Goal: Task Accomplishment & Management: Manage account settings

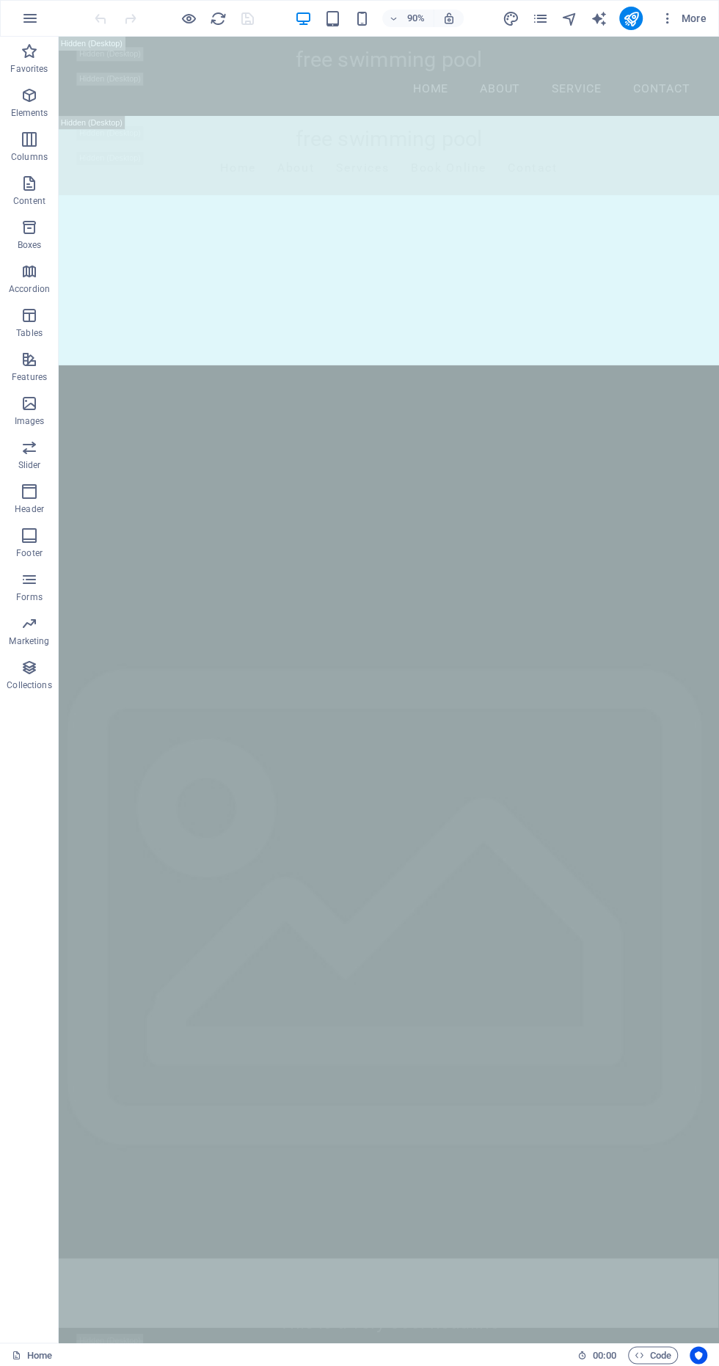
scroll to position [2425, 0]
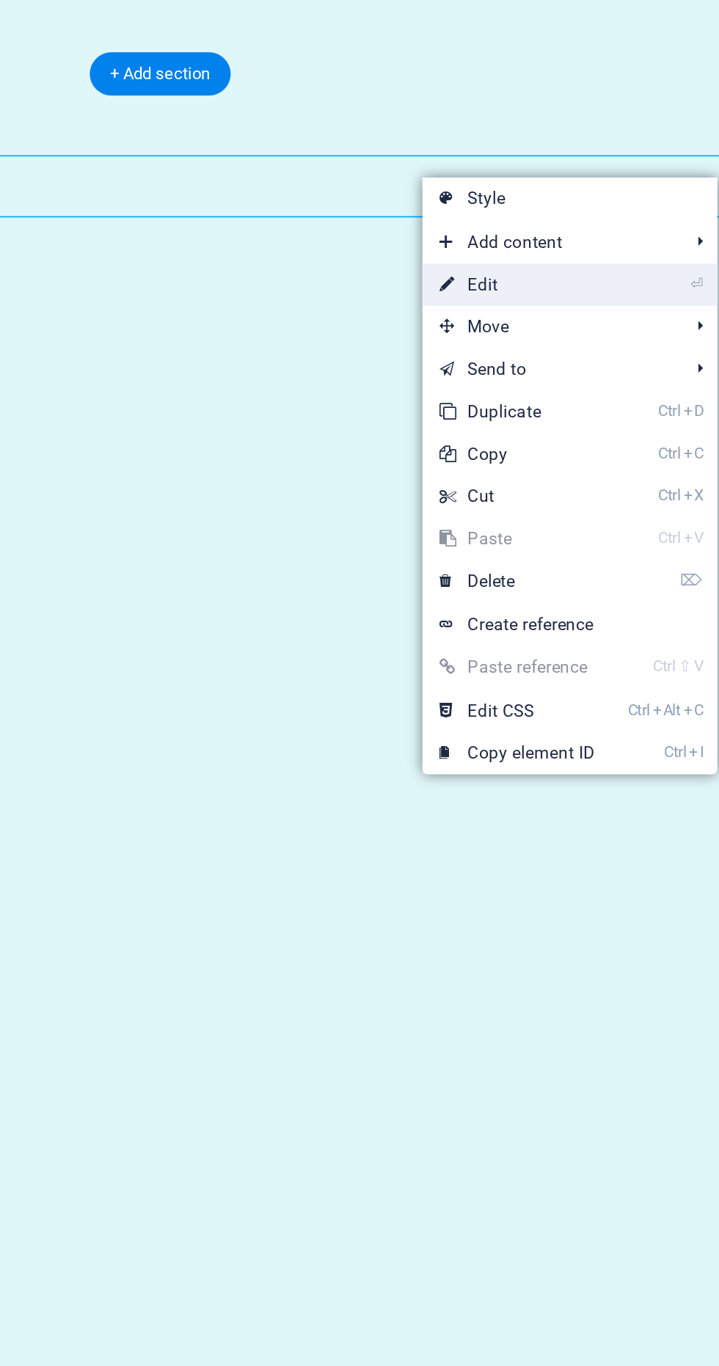
click at [596, 320] on link "⏎ Edit" at bounding box center [574, 326] width 98 height 22
select select
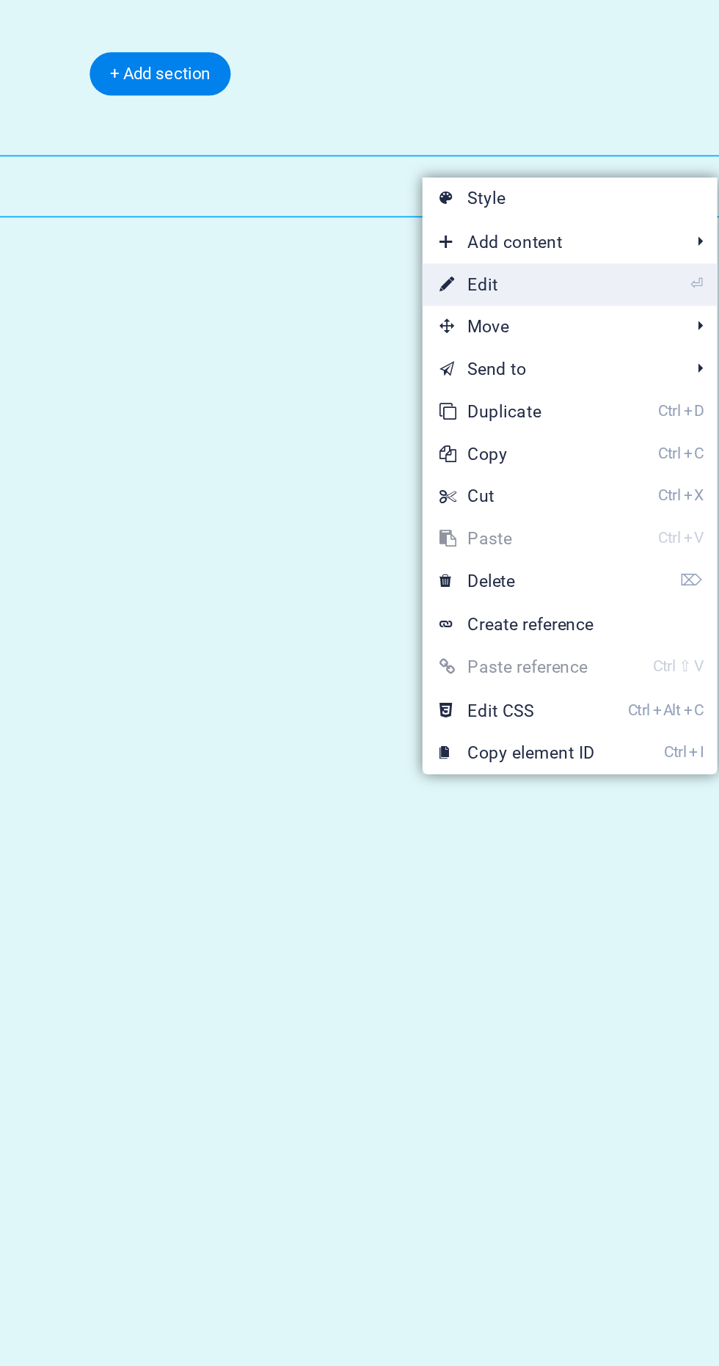
select select
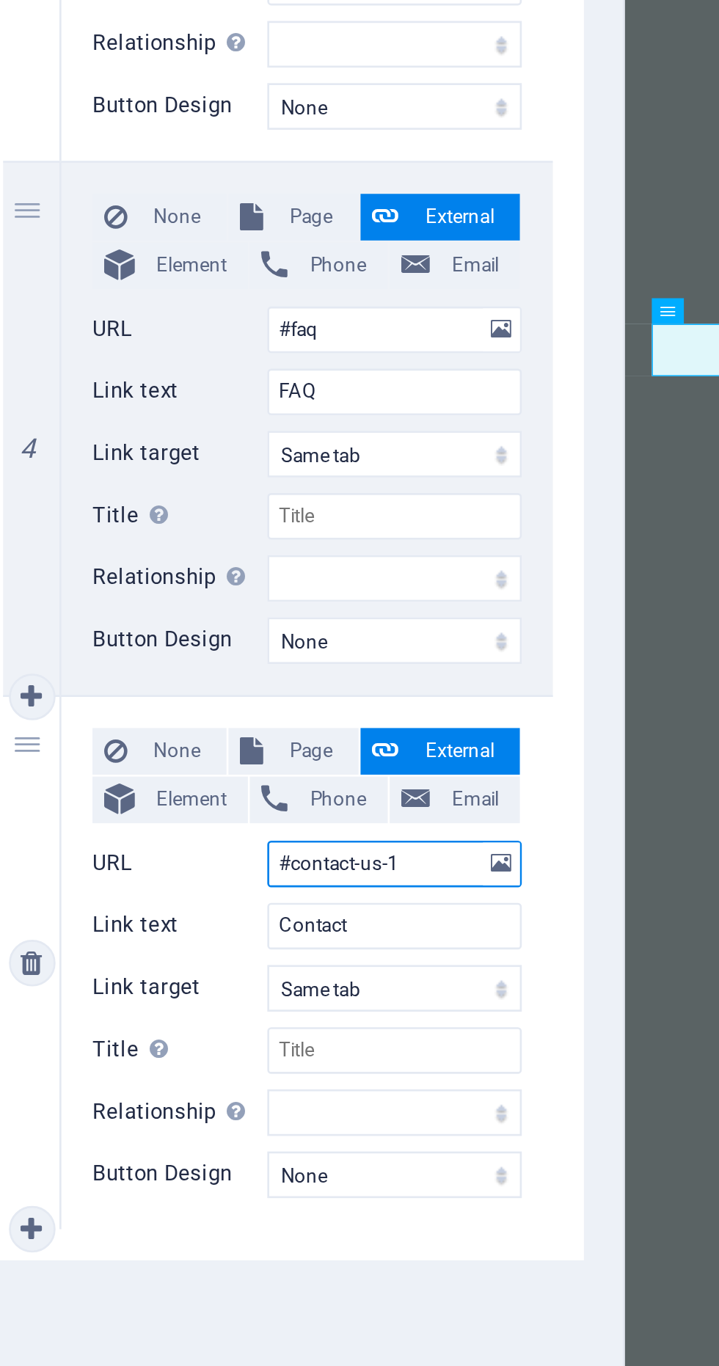
click at [232, 1138] on input "#contact-us-1" at bounding box center [230, 1139] width 96 height 18
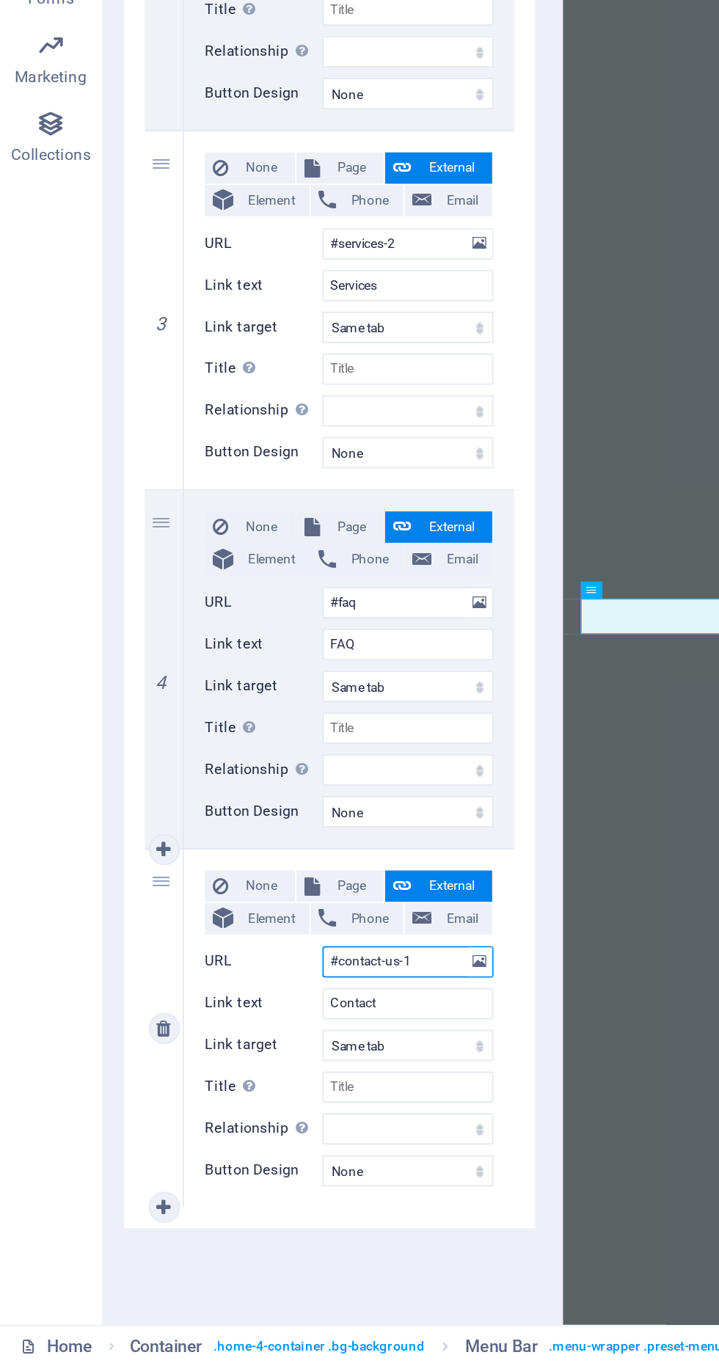
scroll to position [0, 0]
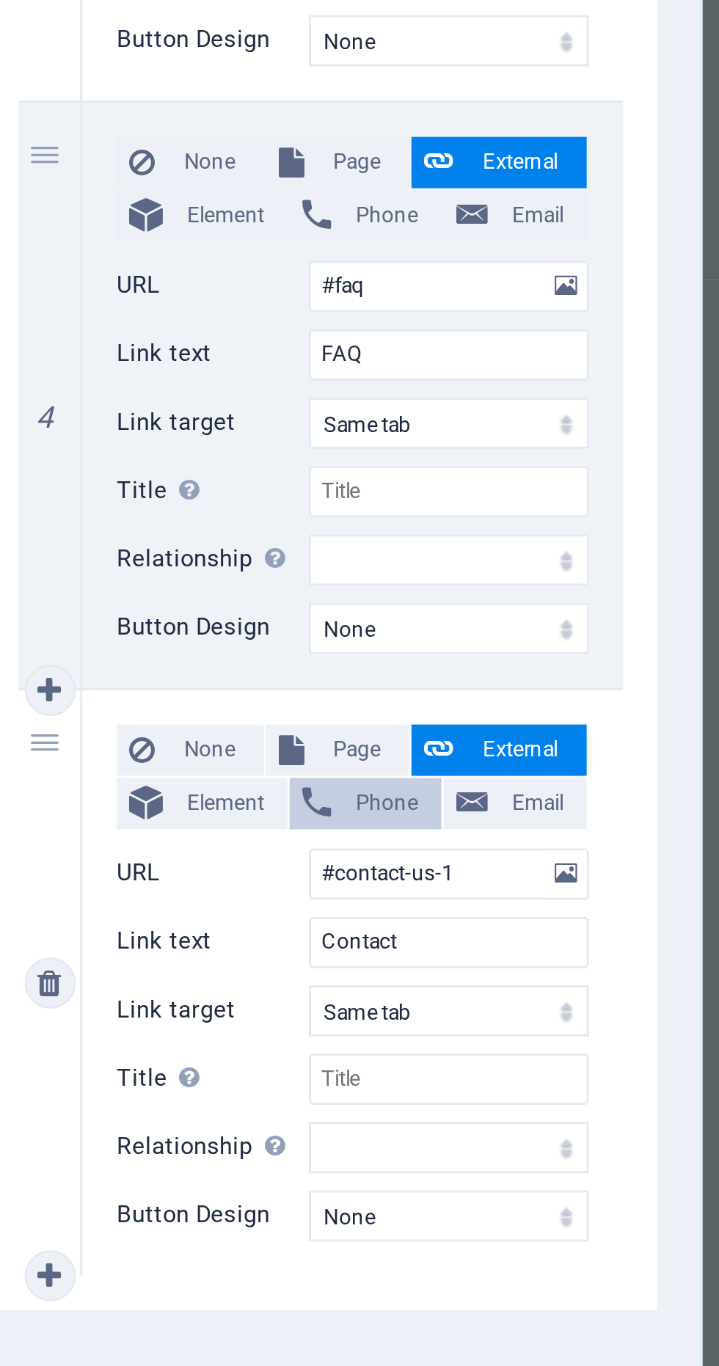
click at [209, 1111] on span "Phone" at bounding box center [208, 1115] width 29 height 18
select select
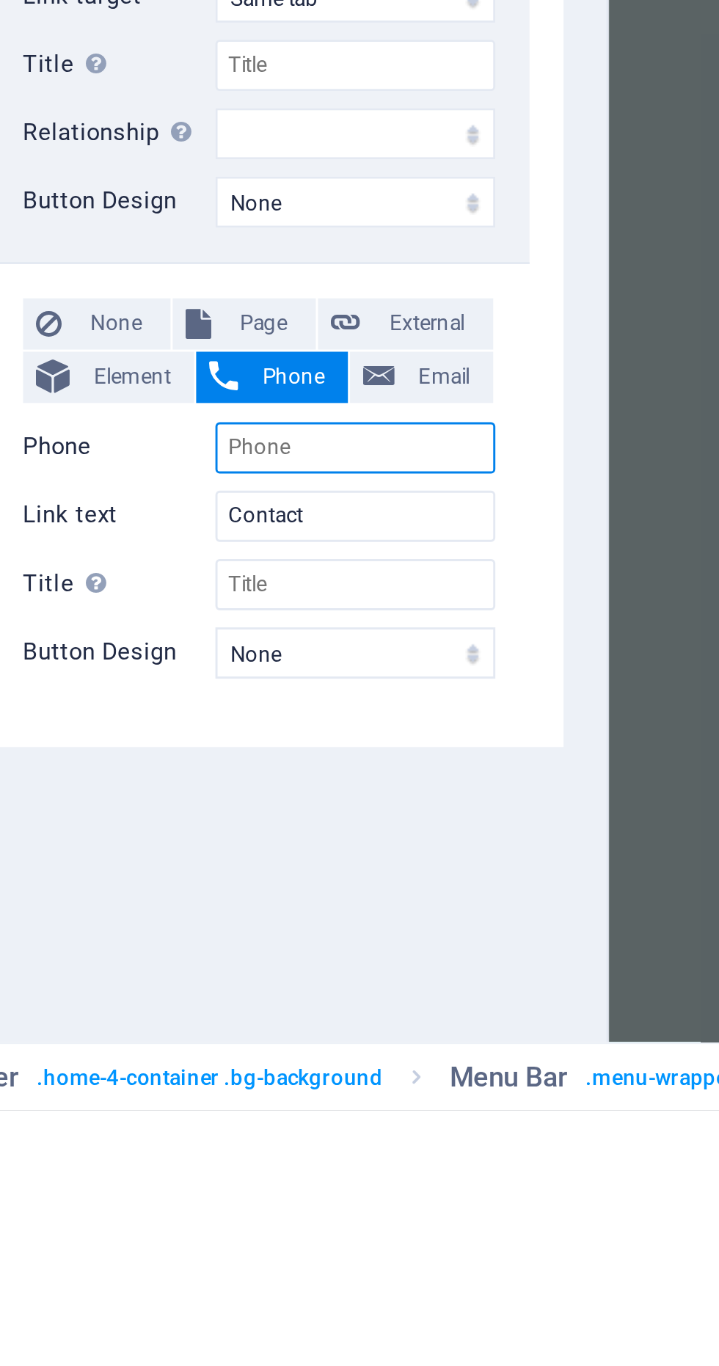
click at [241, 1138] on input "Phone" at bounding box center [230, 1139] width 96 height 18
type input "+"
select select
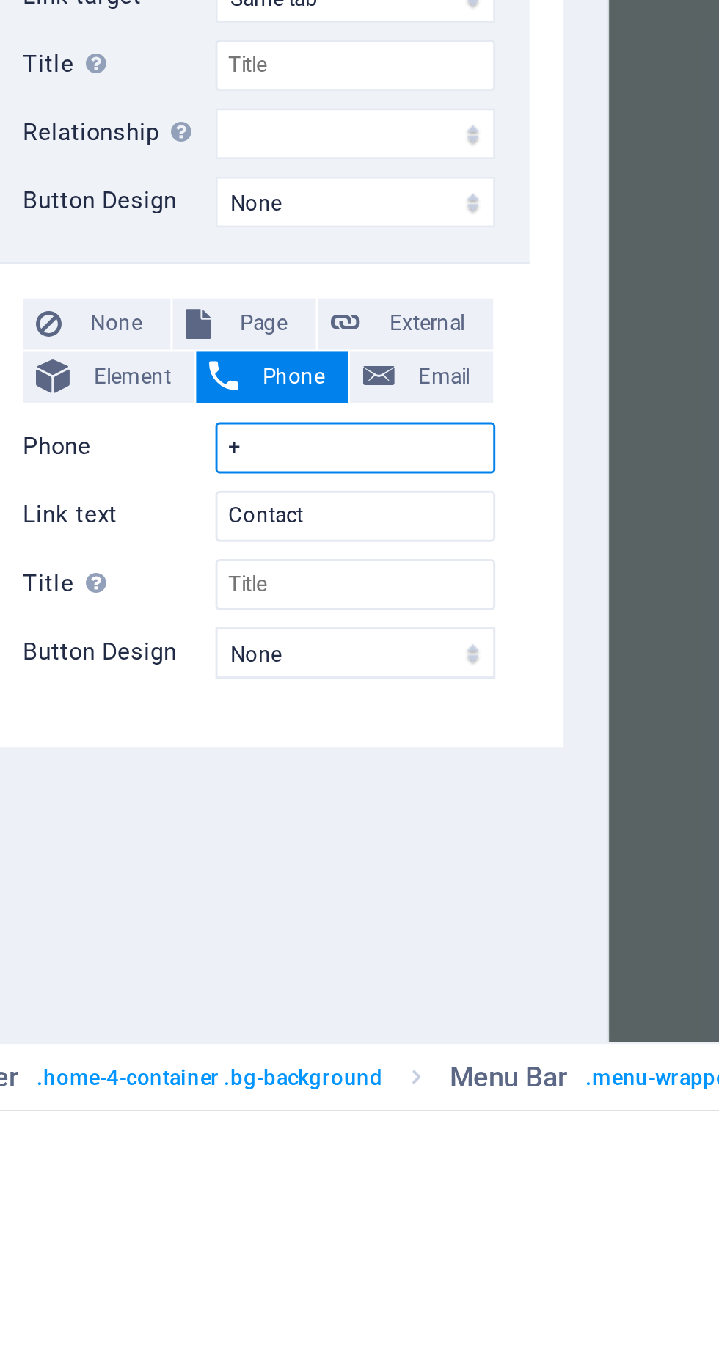
select select
type input "+91"
select select
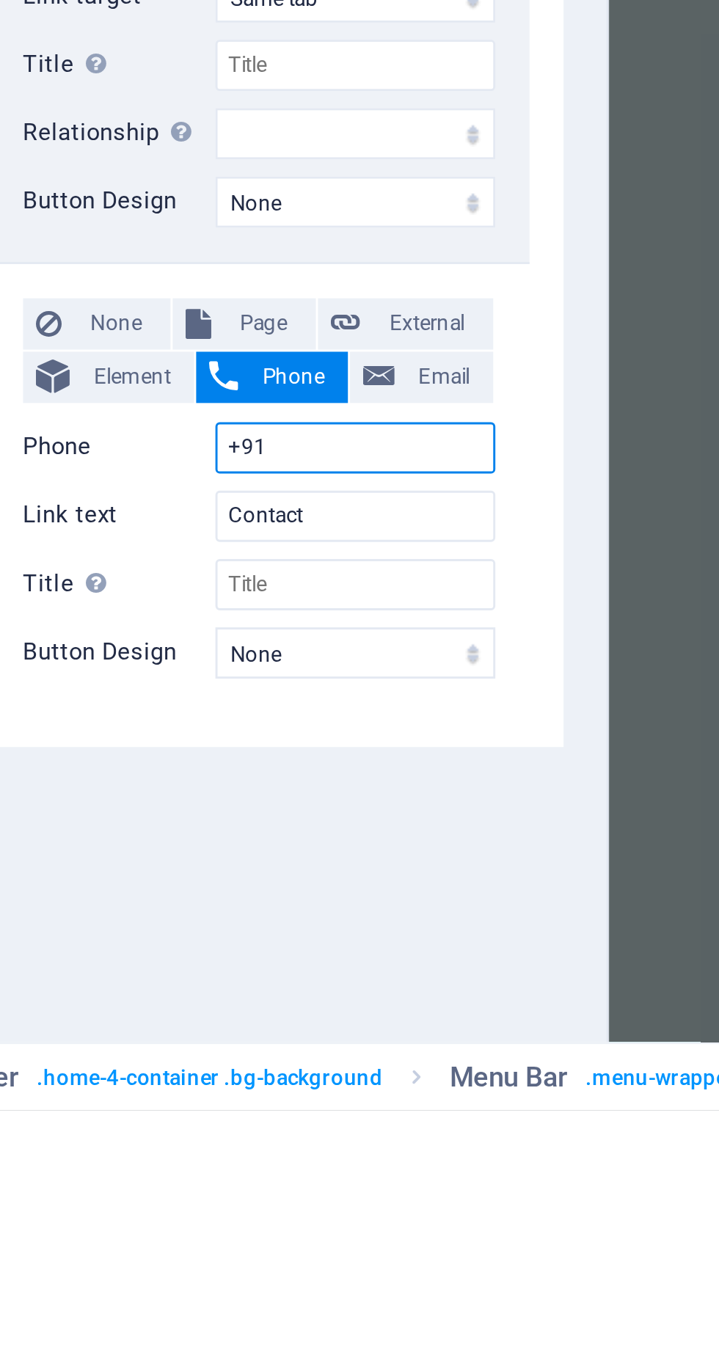
select select
type input "+9193"
select select
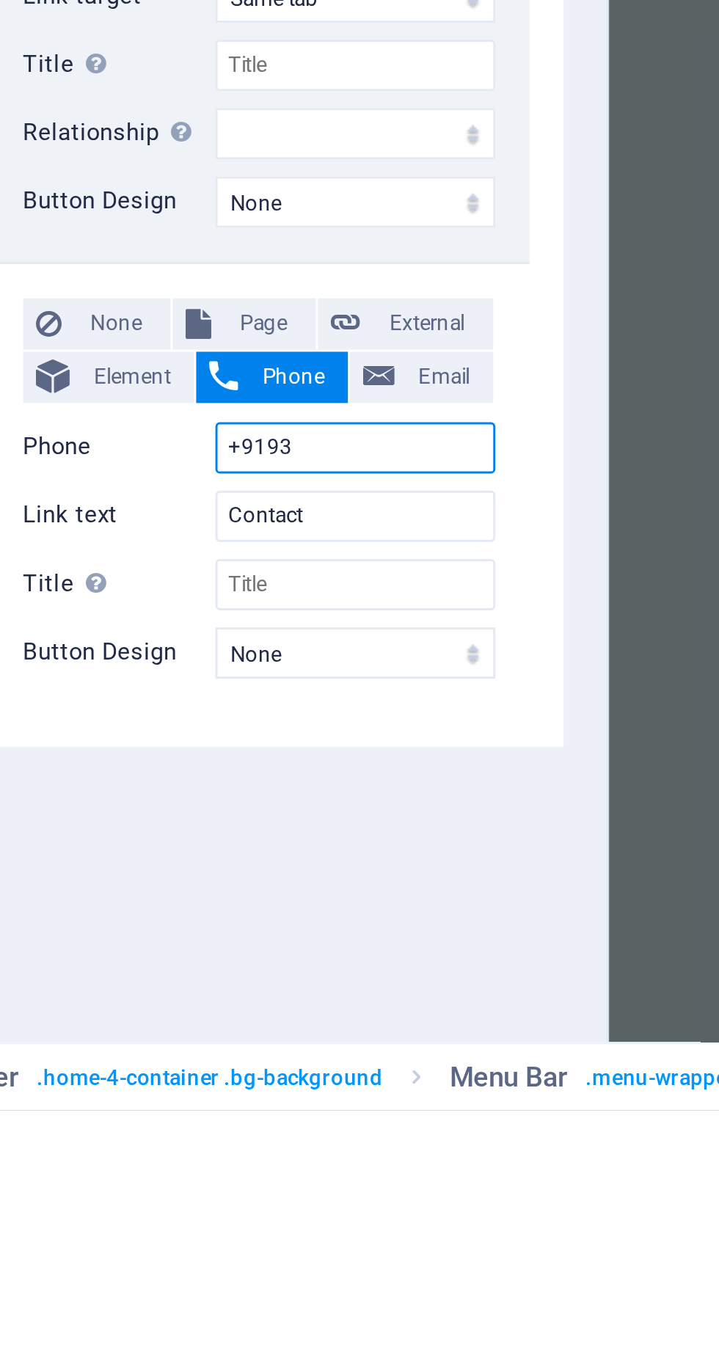
select select
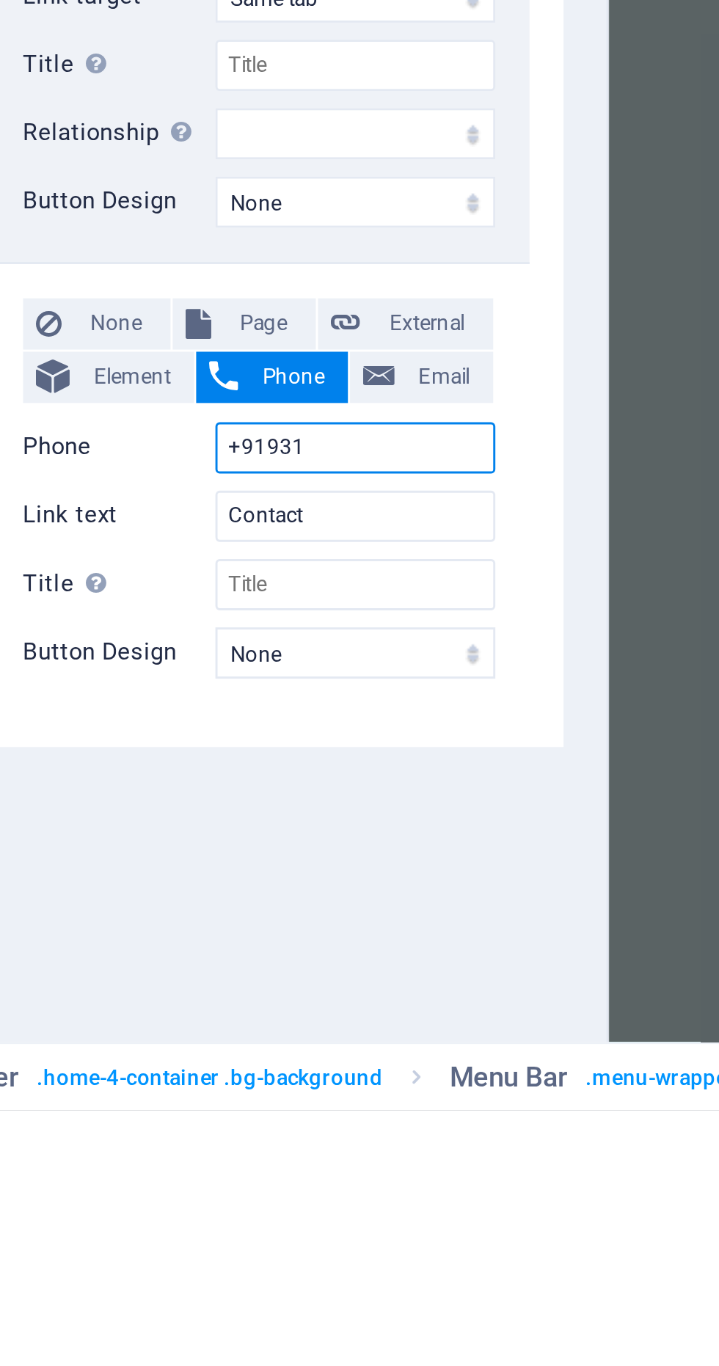
type input "+919312"
select select
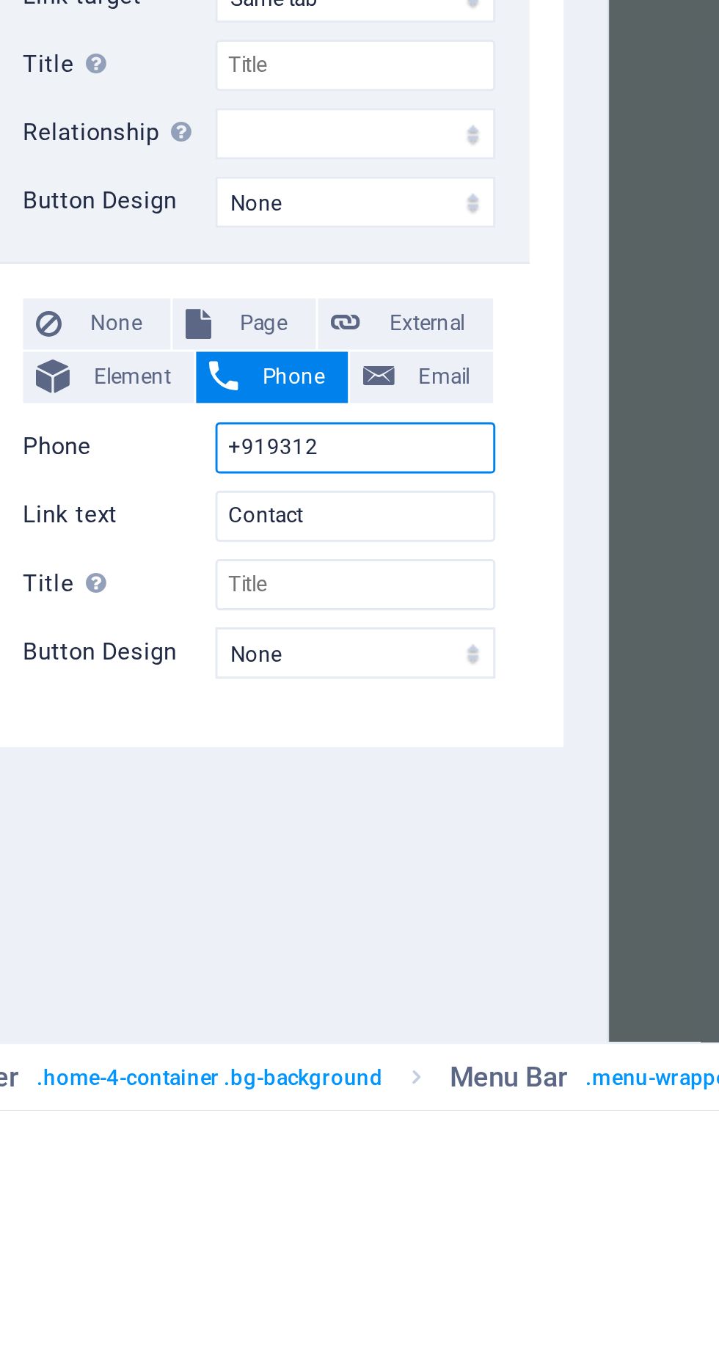
select select
type input "+91931271"
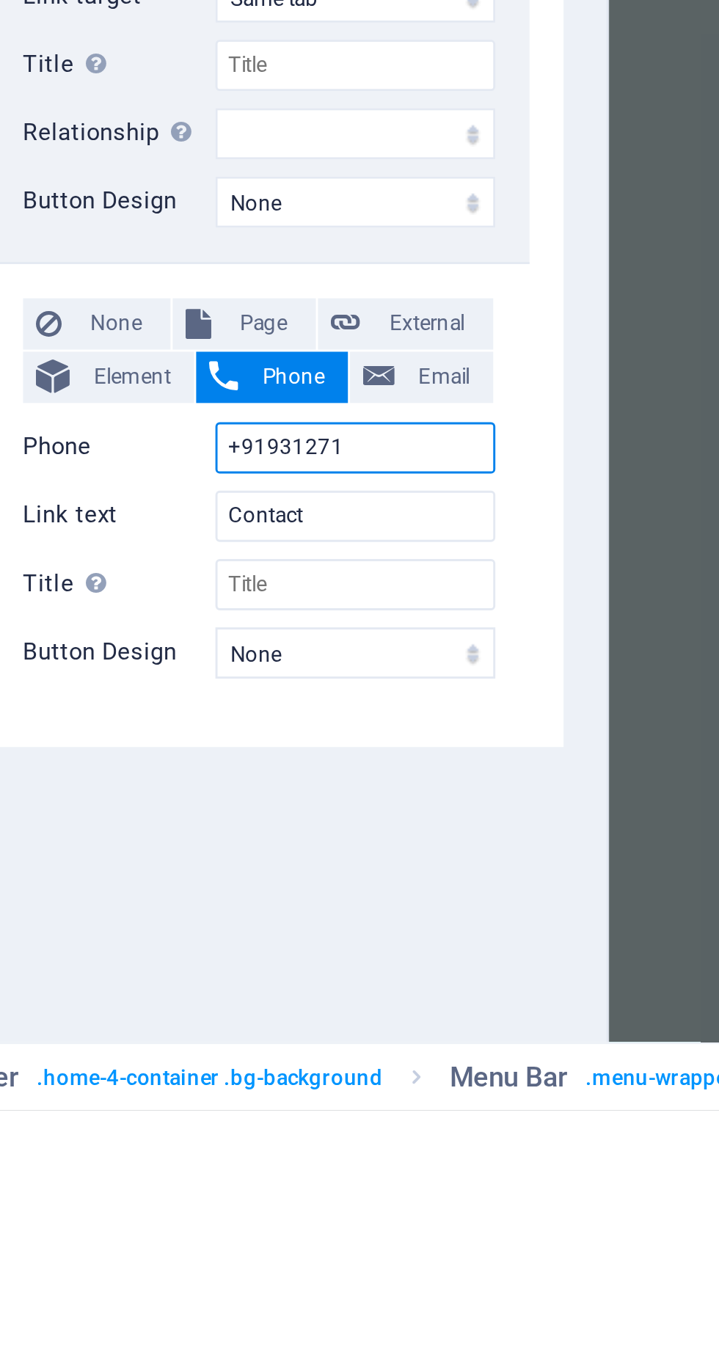
select select
type input "[PHONE_NUMBER]"
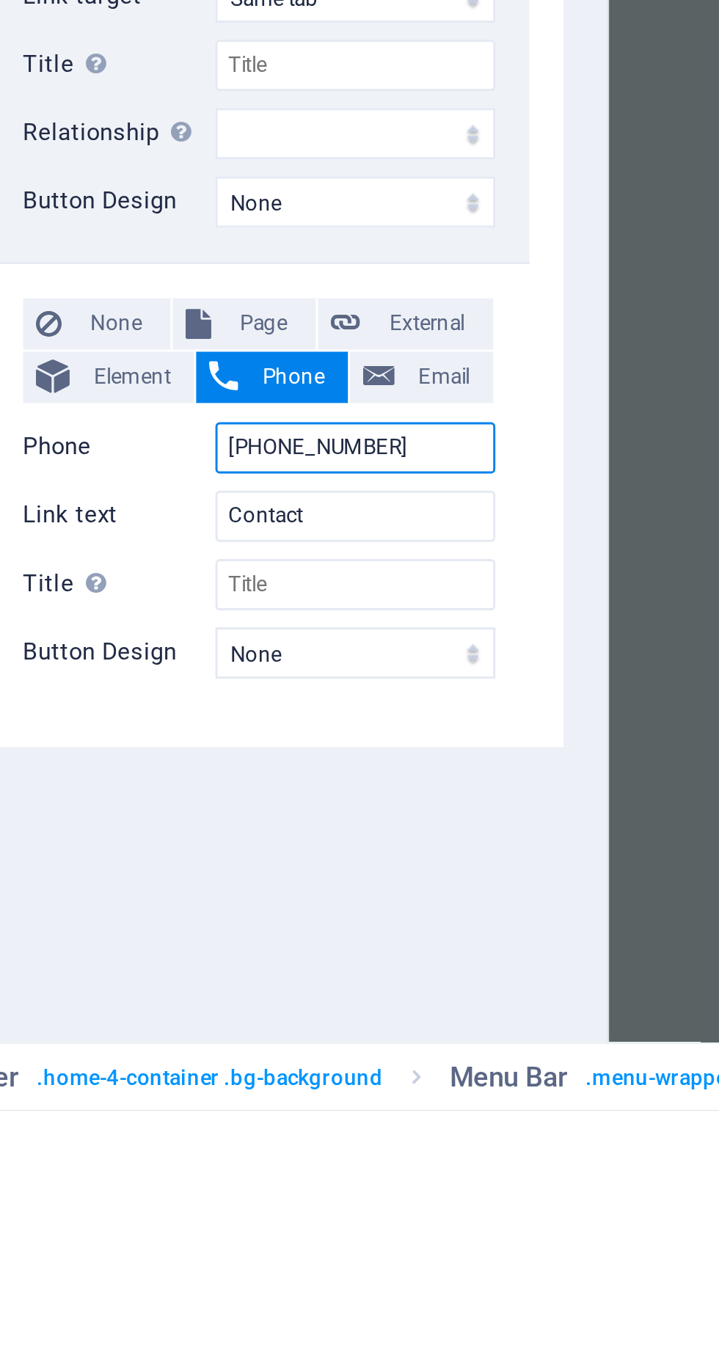
select select
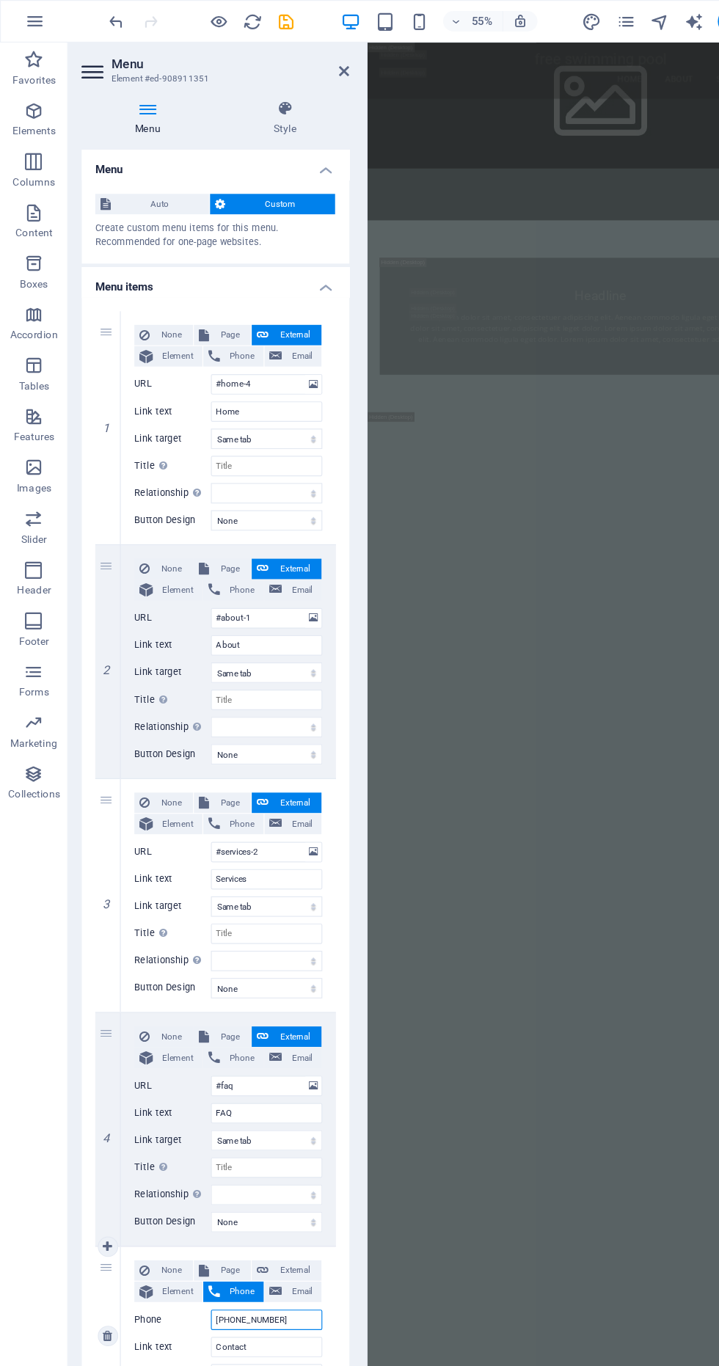
scroll to position [785, 0]
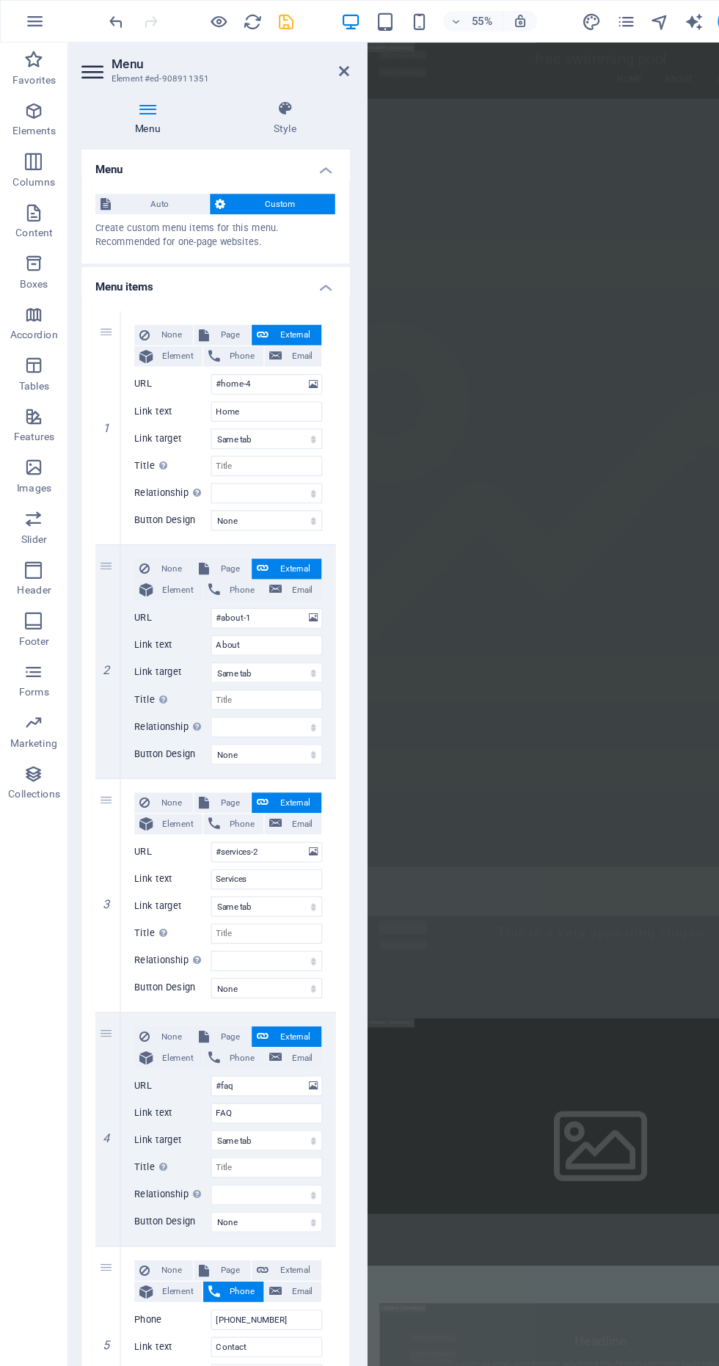
click at [249, 16] on icon "save" at bounding box center [247, 18] width 17 height 17
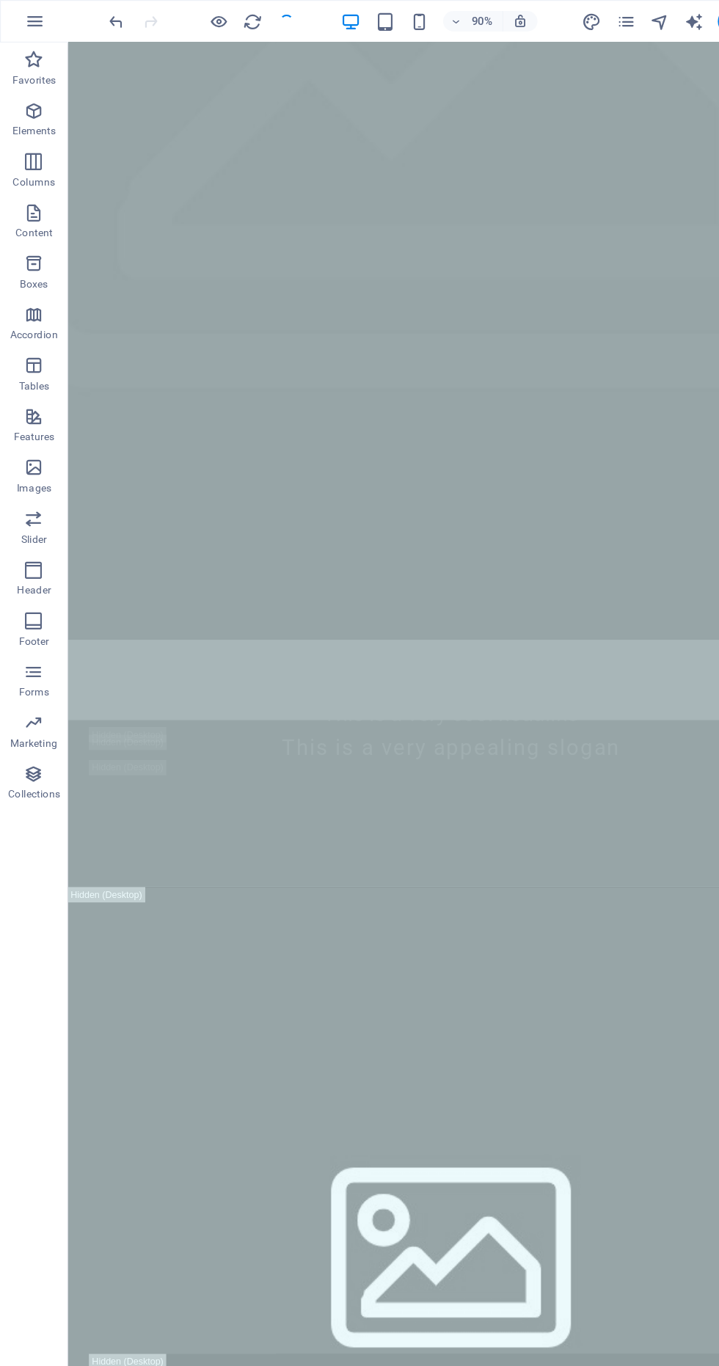
scroll to position [1905, 0]
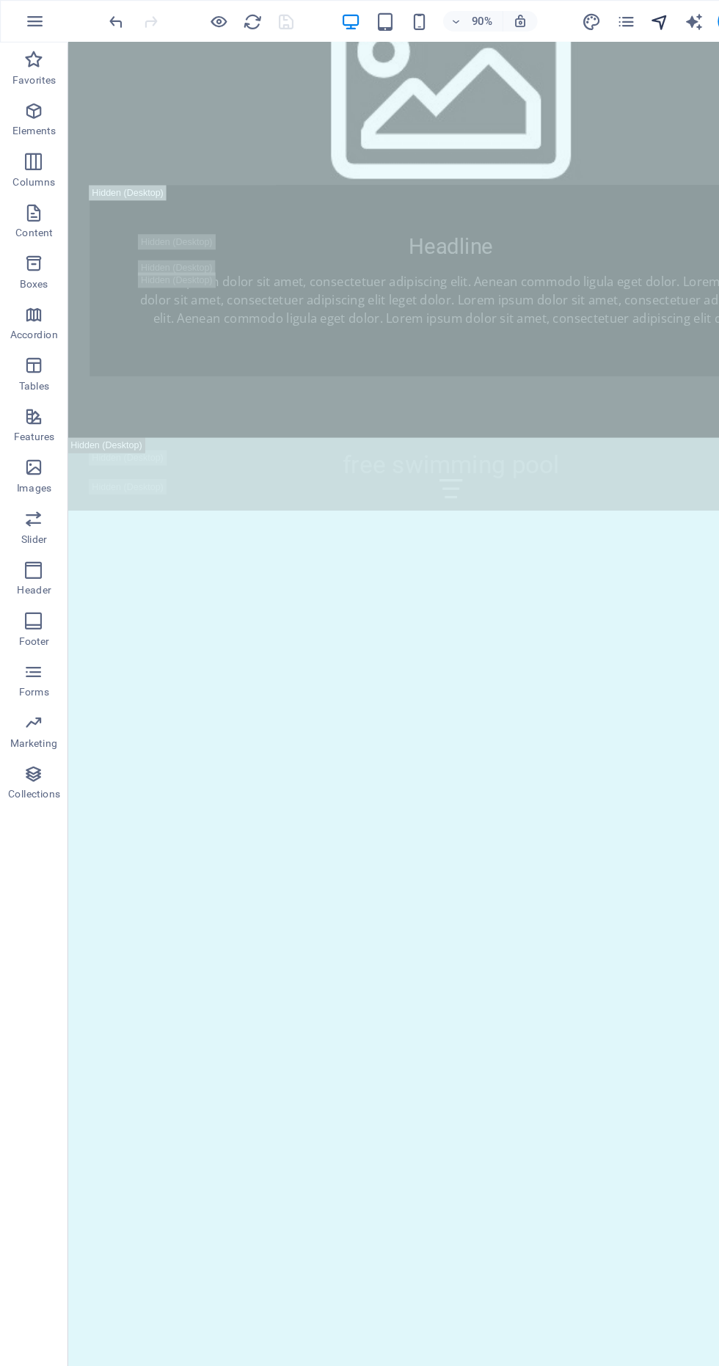
click at [564, 12] on icon "navigator" at bounding box center [569, 18] width 17 height 17
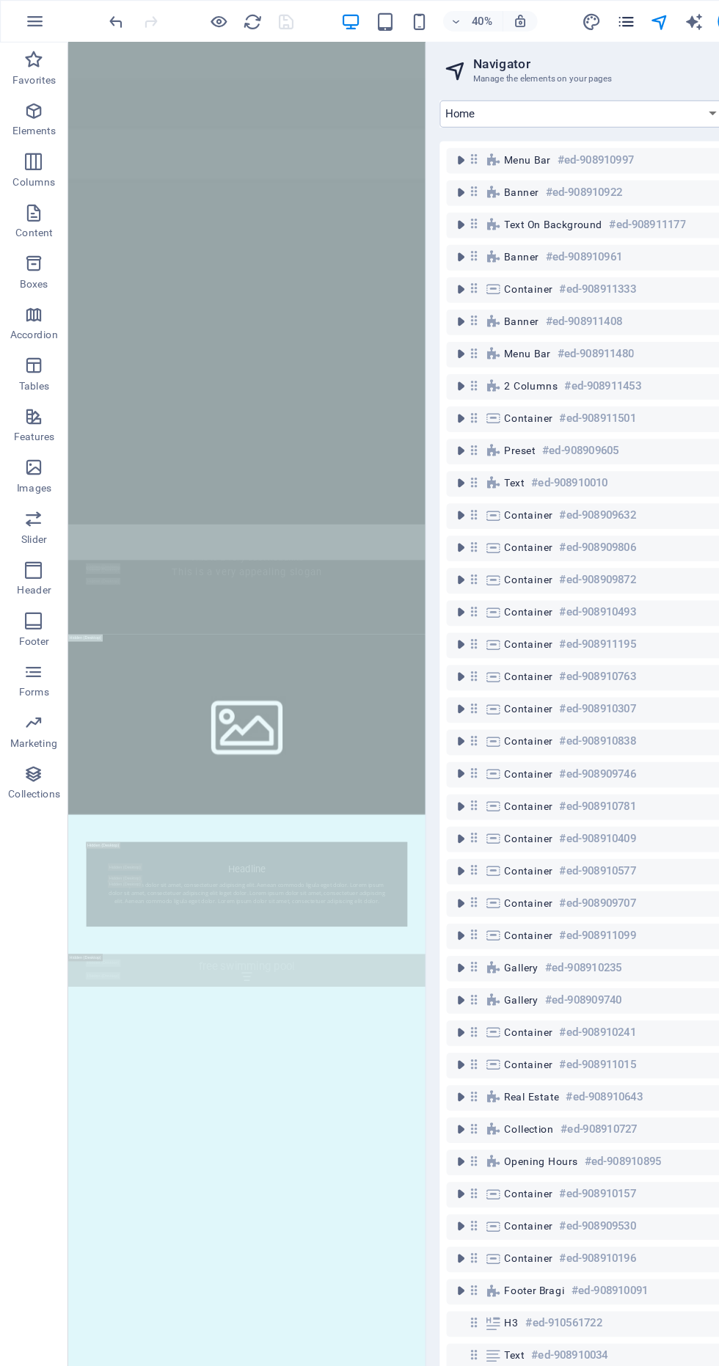
click at [541, 22] on icon "pages" at bounding box center [539, 18] width 17 height 17
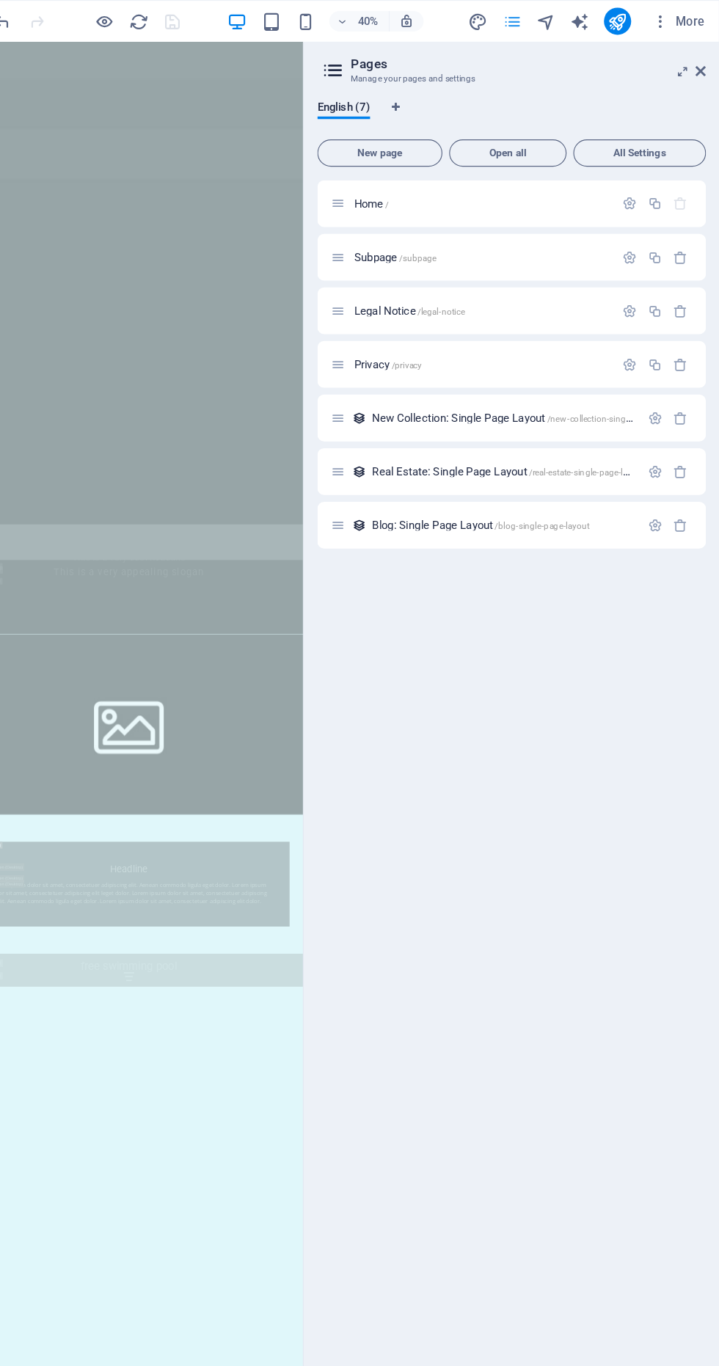
scroll to position [0, 0]
click at [638, 18] on icon "publish" at bounding box center [630, 18] width 17 height 17
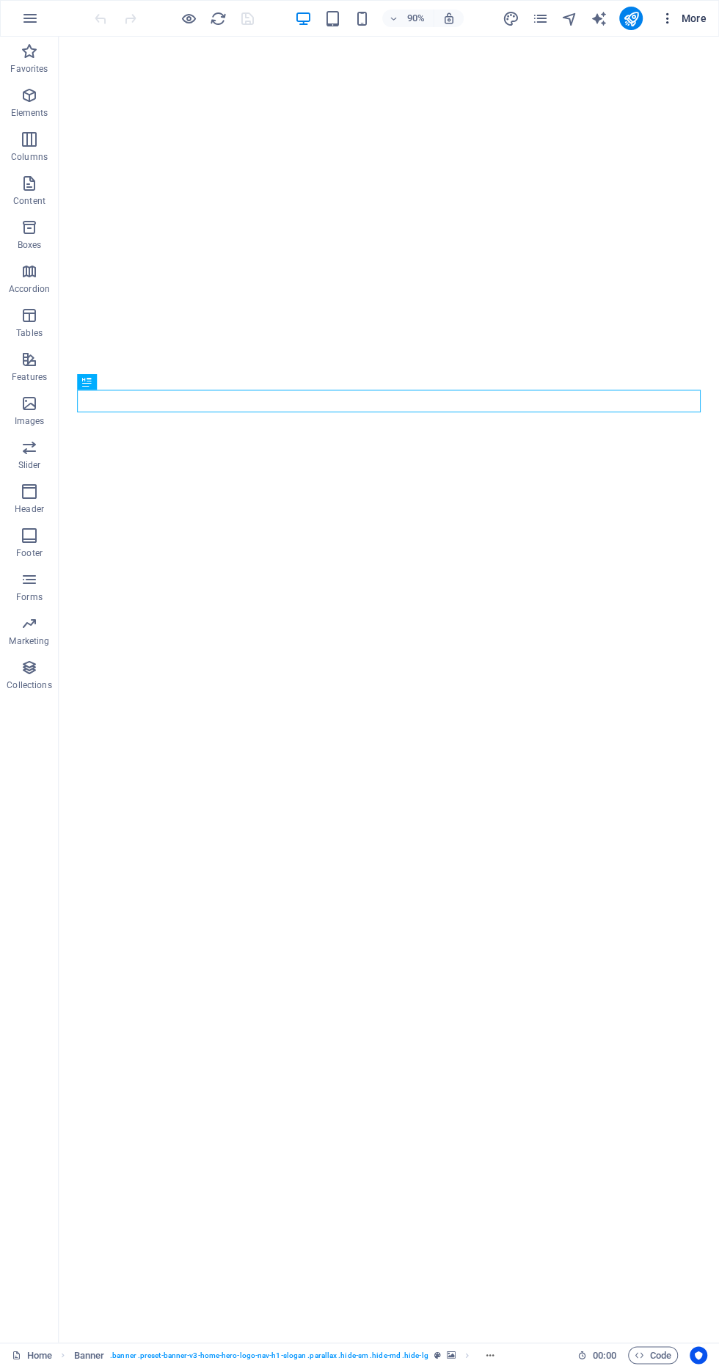
click at [701, 21] on span "More" at bounding box center [683, 18] width 46 height 15
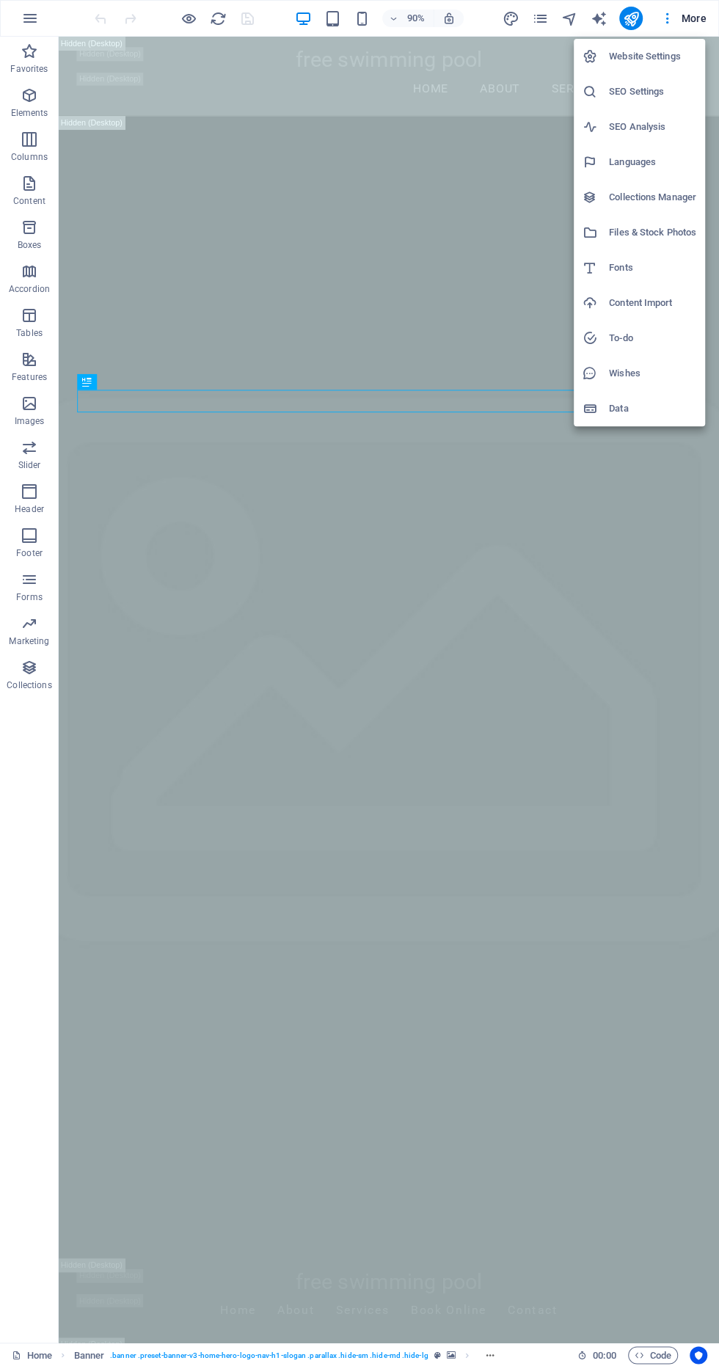
click at [34, 14] on div at bounding box center [359, 683] width 719 height 1366
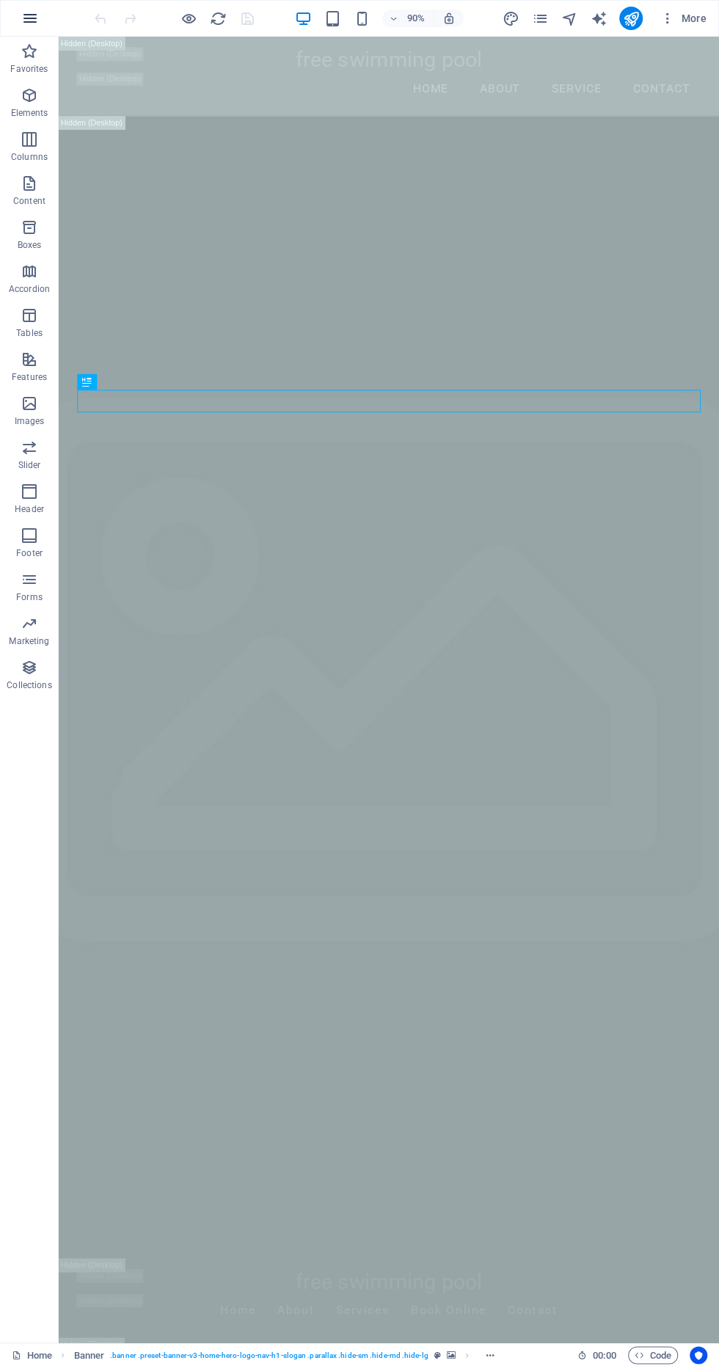
click at [28, 18] on icon "button" at bounding box center [30, 19] width 18 height 18
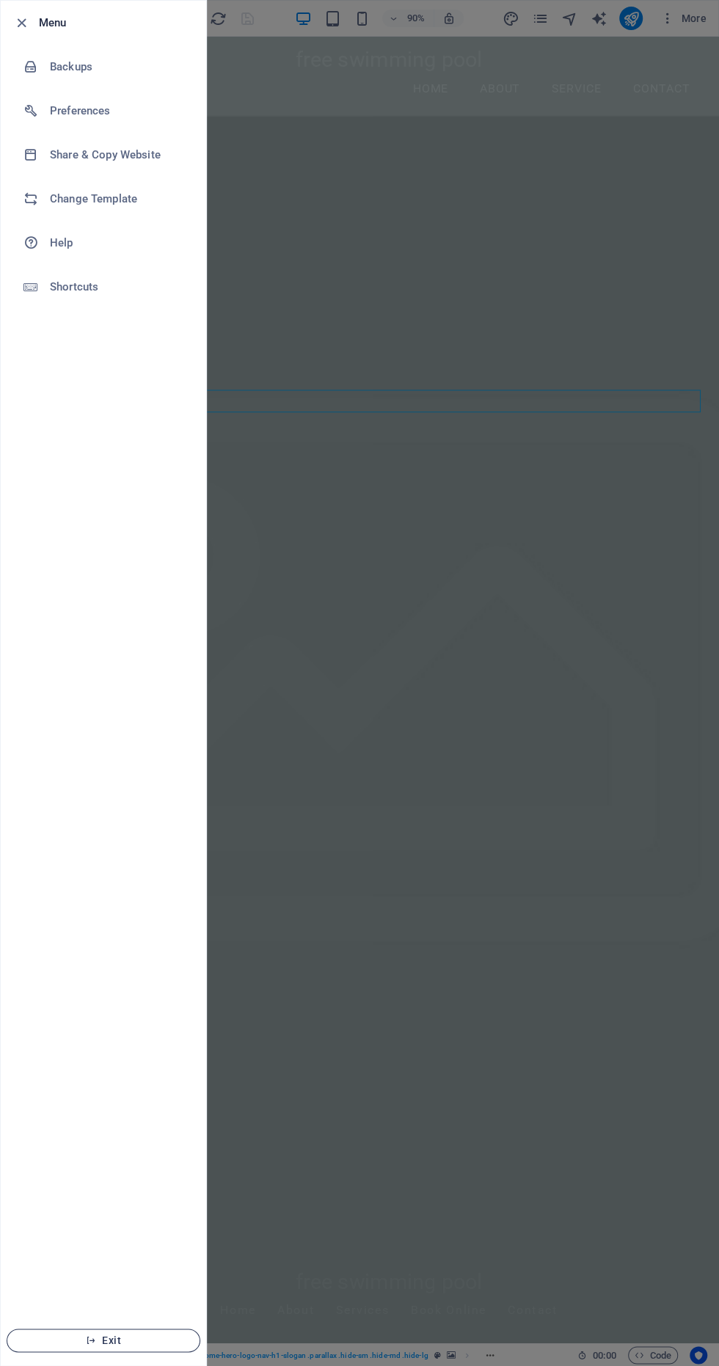
click at [153, 1335] on span "Exit" at bounding box center [103, 1341] width 169 height 12
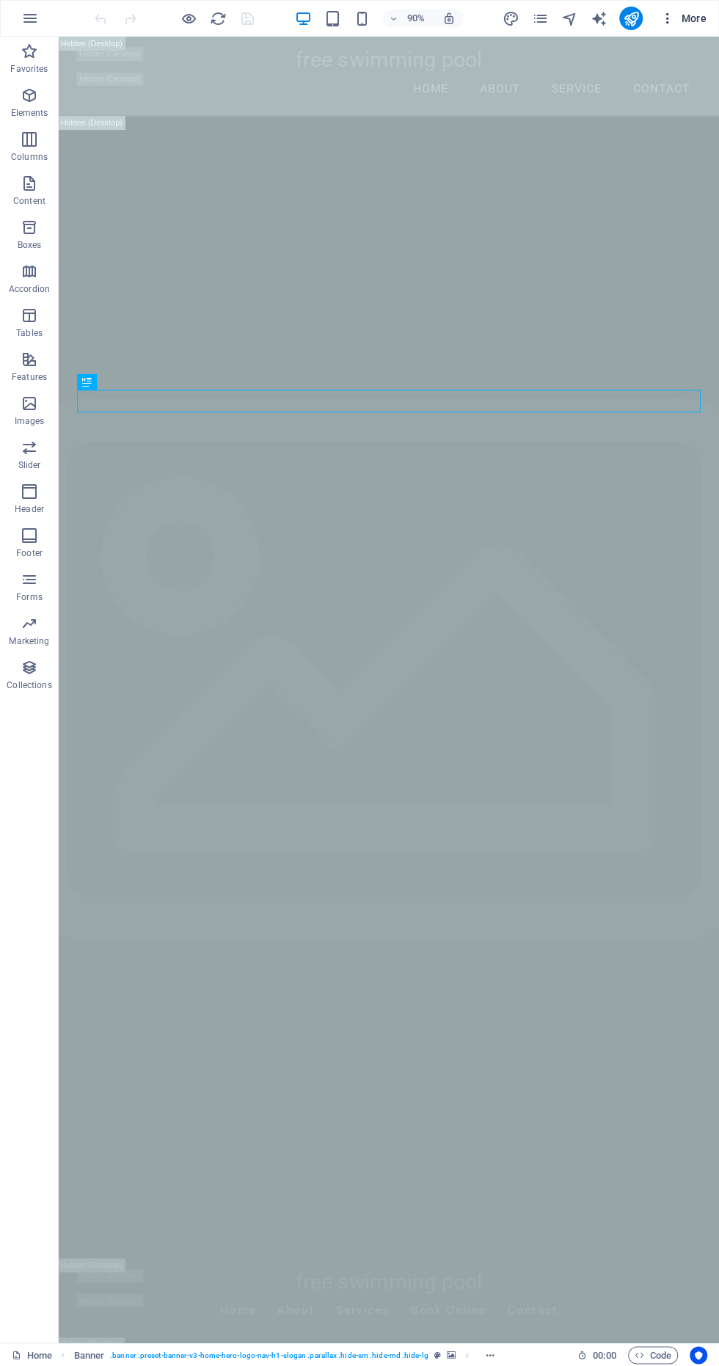
click at [685, 18] on span "More" at bounding box center [683, 18] width 46 height 15
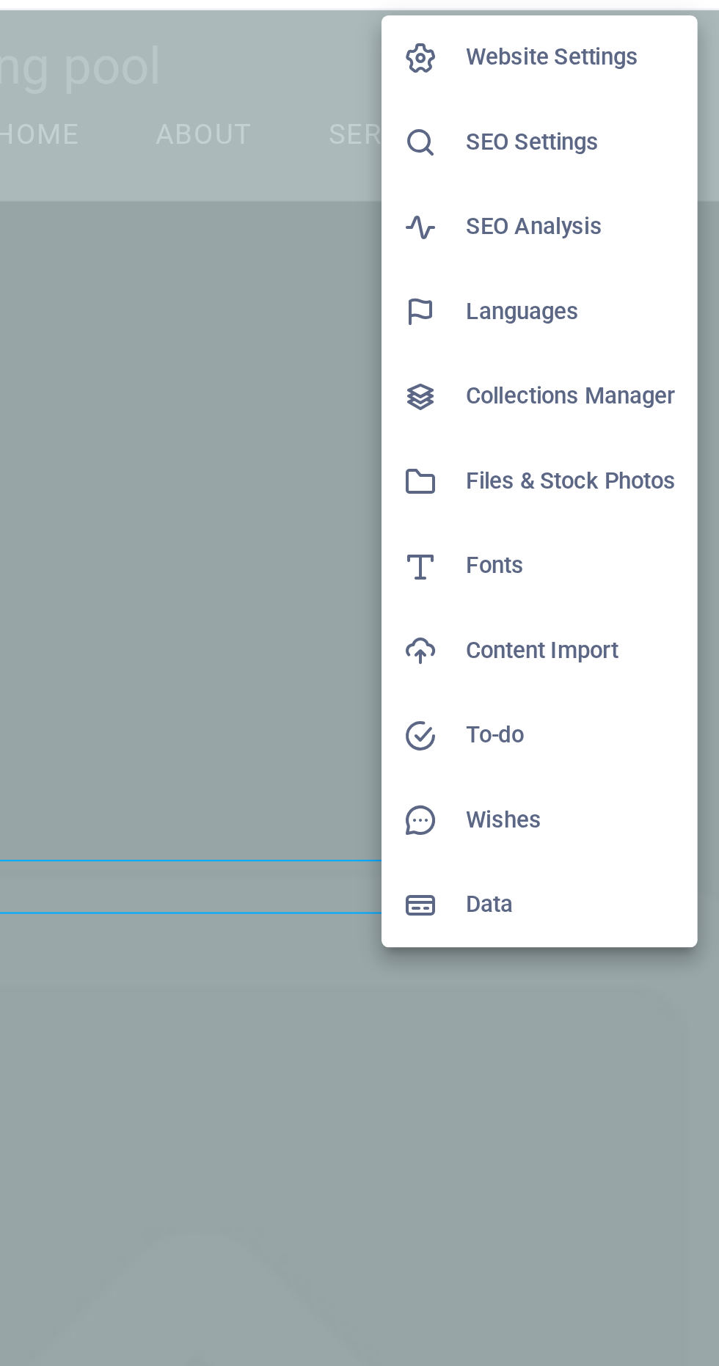
click at [643, 92] on h6 "SEO Settings" at bounding box center [652, 92] width 87 height 18
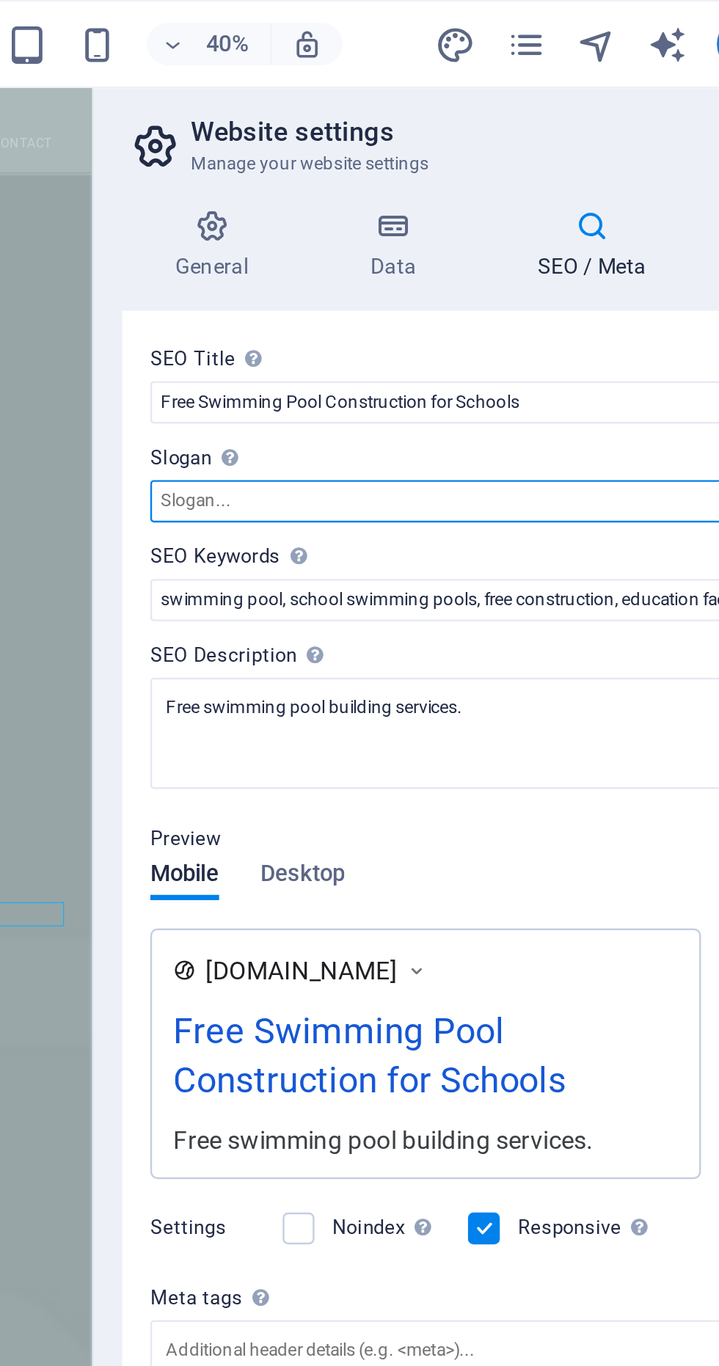
click at [521, 211] on input "Slogan The slogan of your website. AI" at bounding box center [540, 209] width 312 height 18
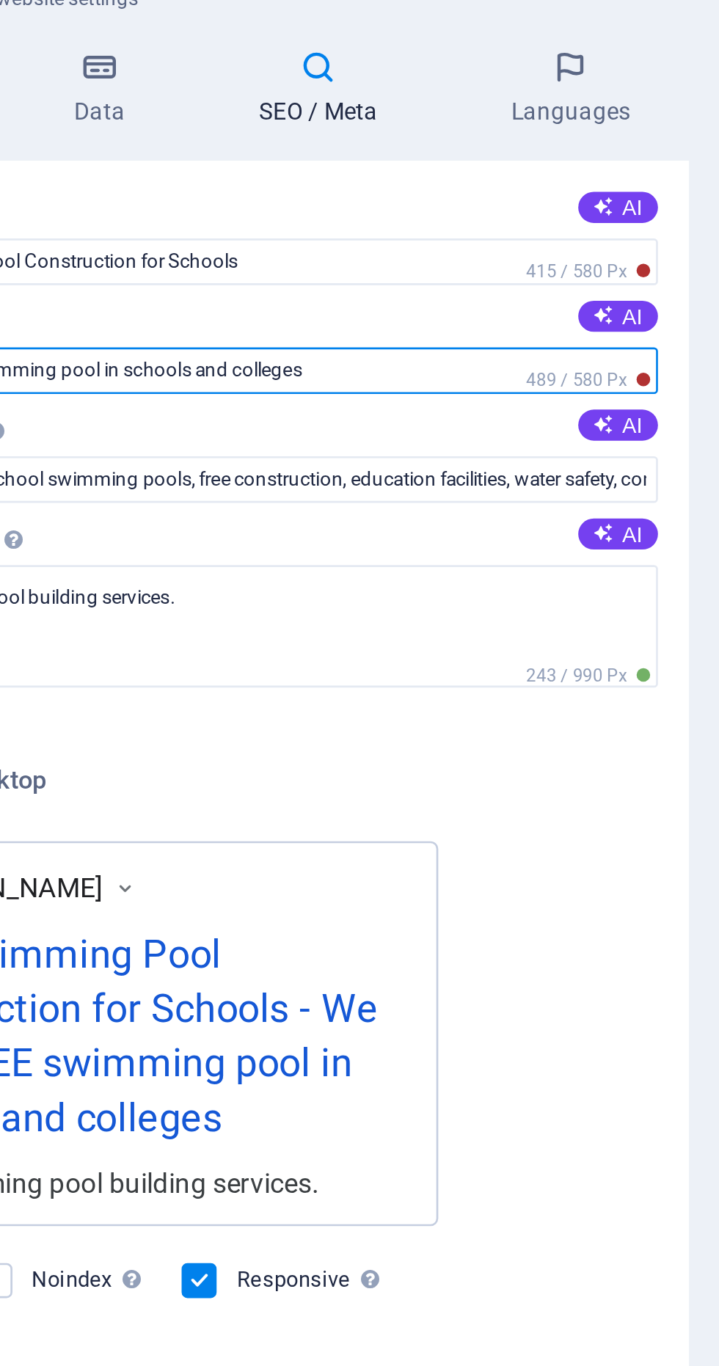
click at [585, 210] on input "We built FREE swimming pool in schools and colleges" at bounding box center [540, 209] width 312 height 18
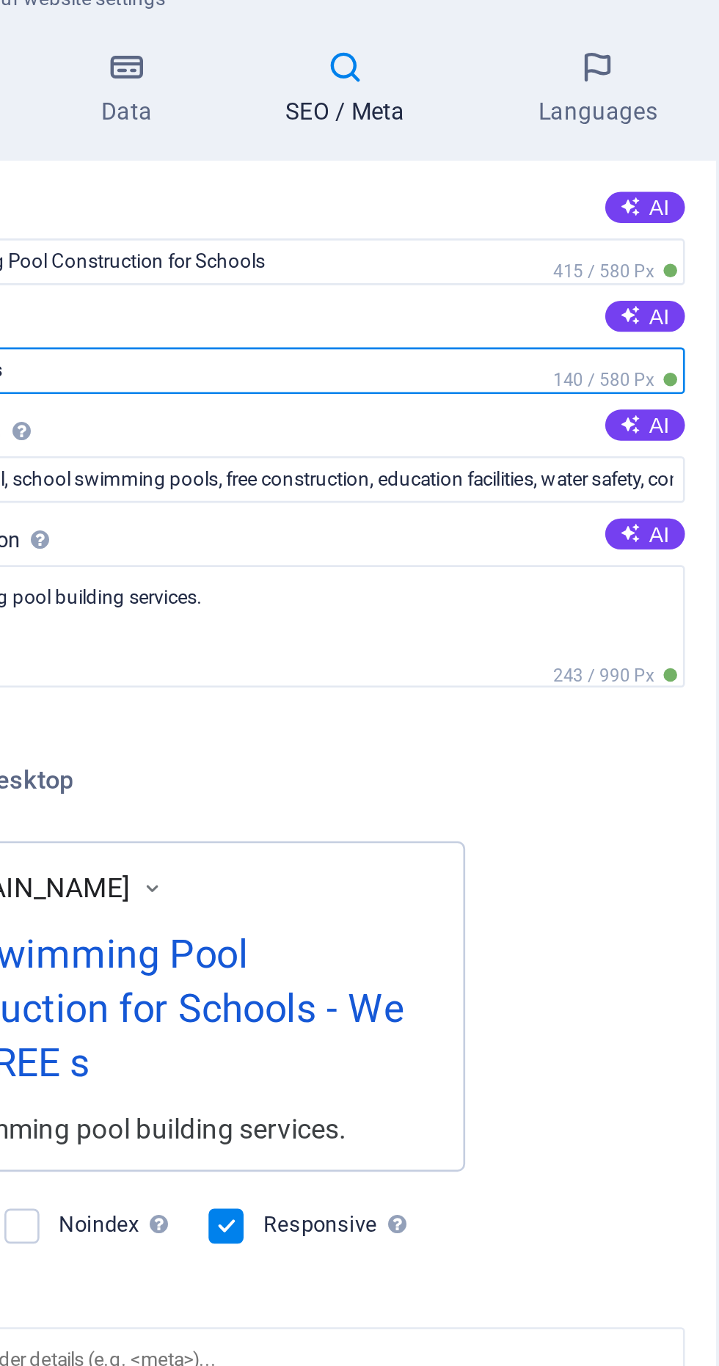
click at [529, 214] on input "We built FREE s" at bounding box center [540, 209] width 312 height 18
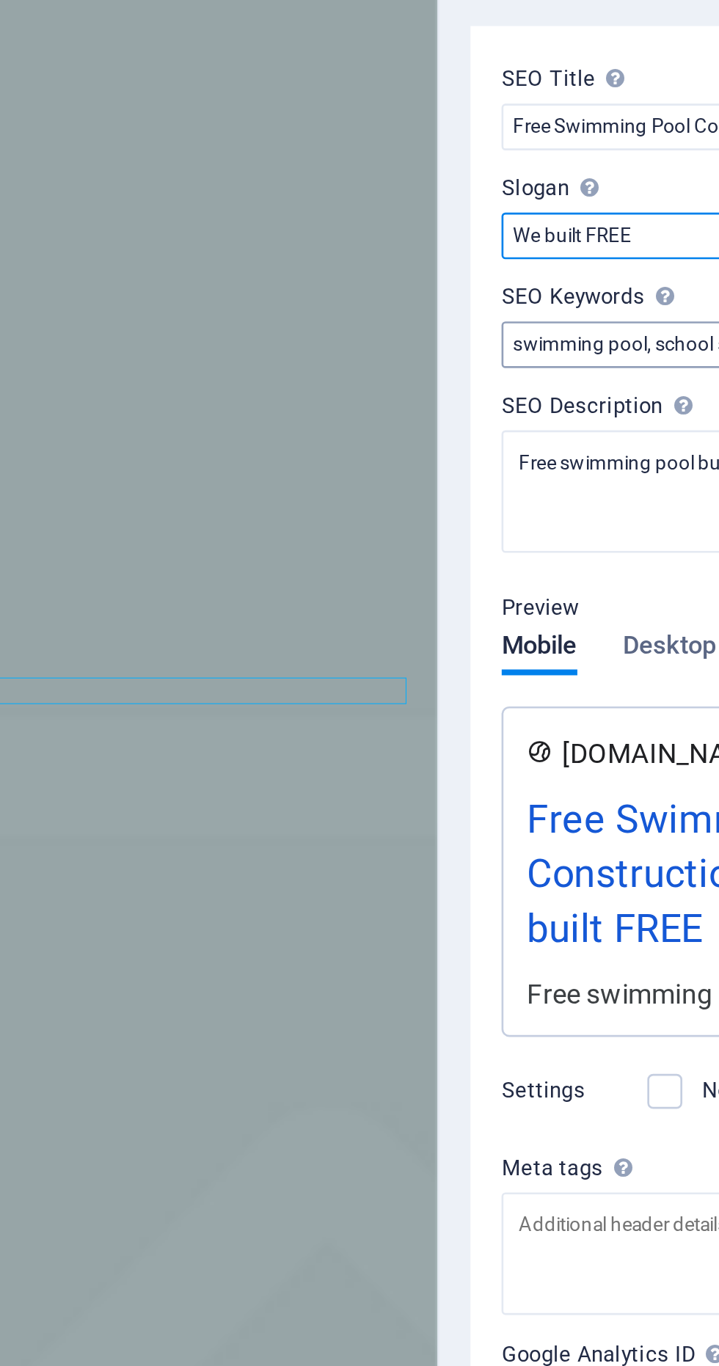
type input "We built FREE"
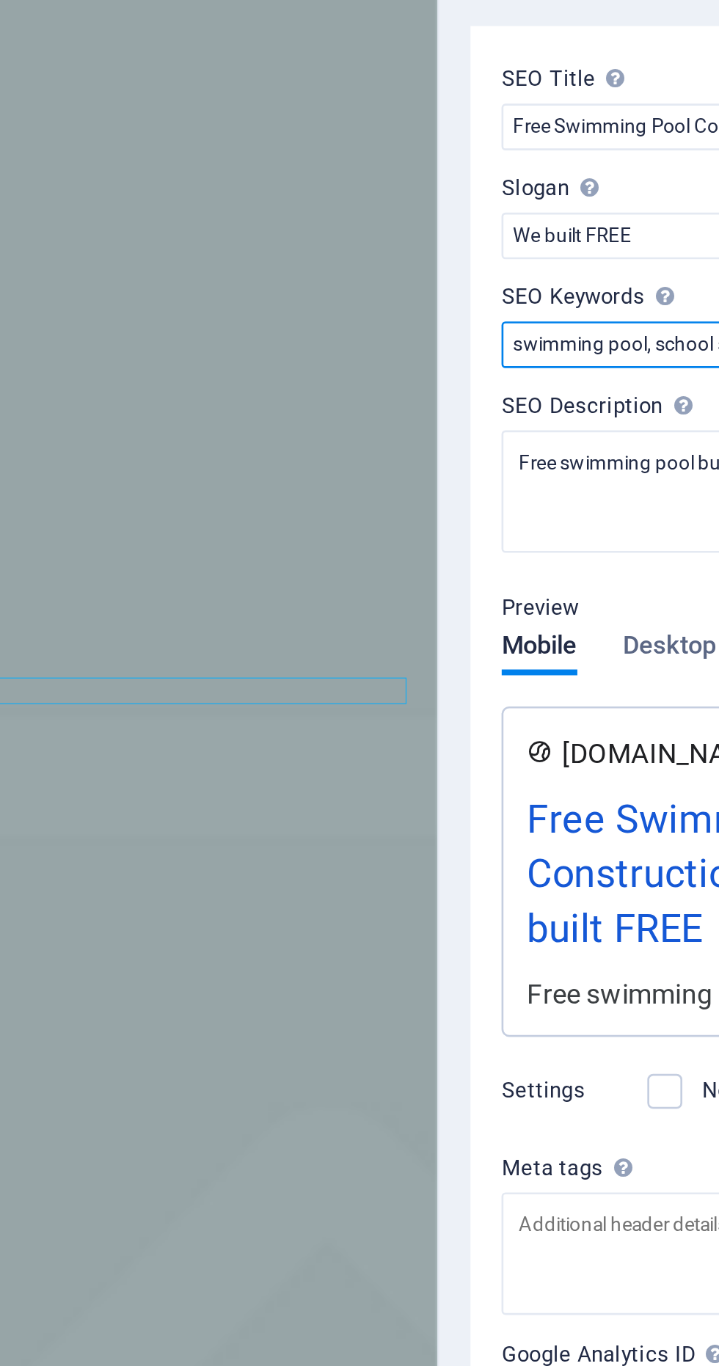
click at [387, 253] on input "swimming pool, school swimming pools, free construction, education facilities, …" at bounding box center [540, 250] width 312 height 18
type input "Free swimming pool,swimming pool, school swimming pools, free construction, edu…"
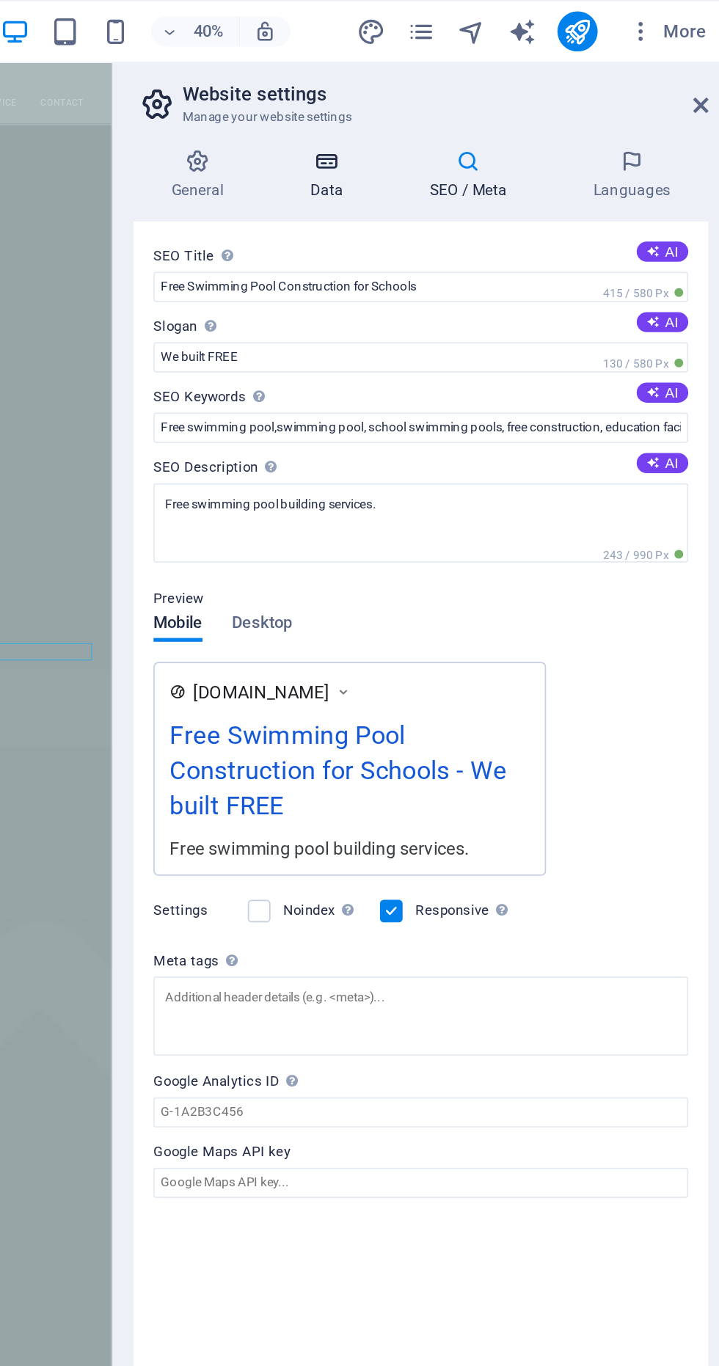
click at [503, 109] on h4 "Data" at bounding box center [488, 102] width 70 height 31
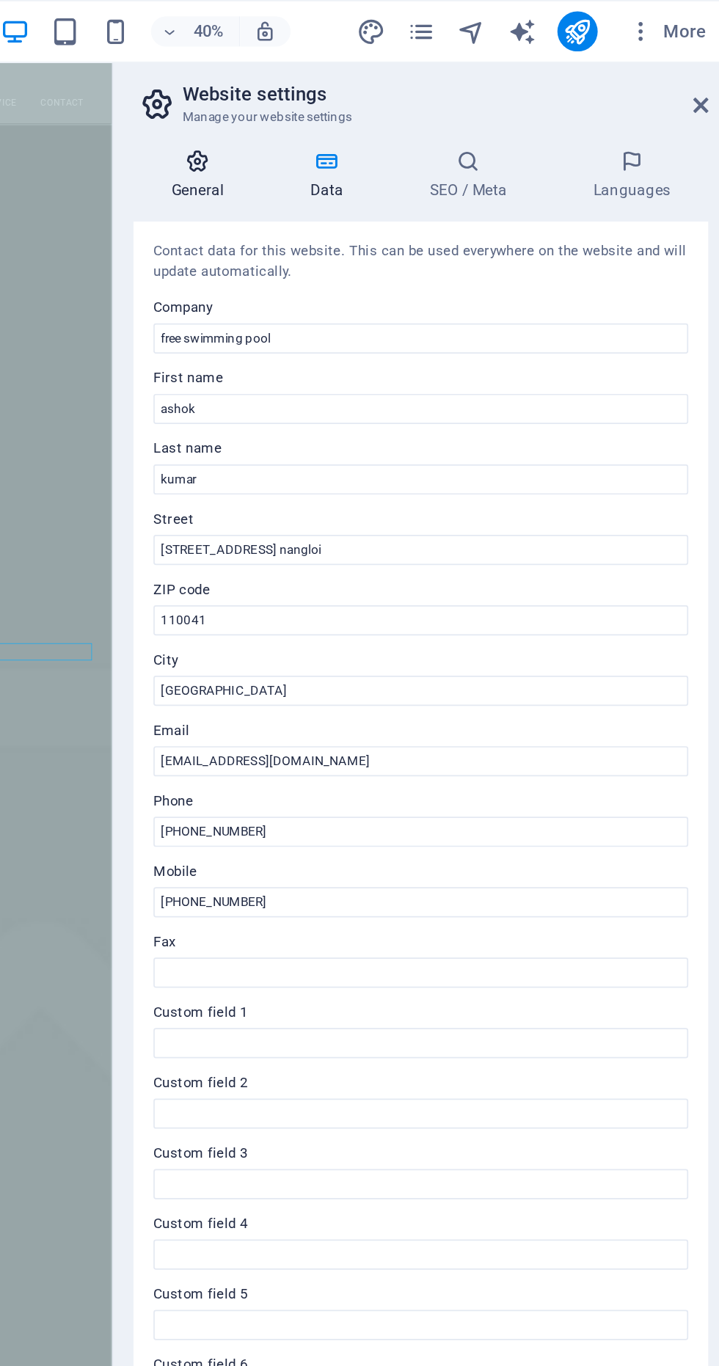
click at [428, 106] on h4 "General" at bounding box center [412, 102] width 81 height 31
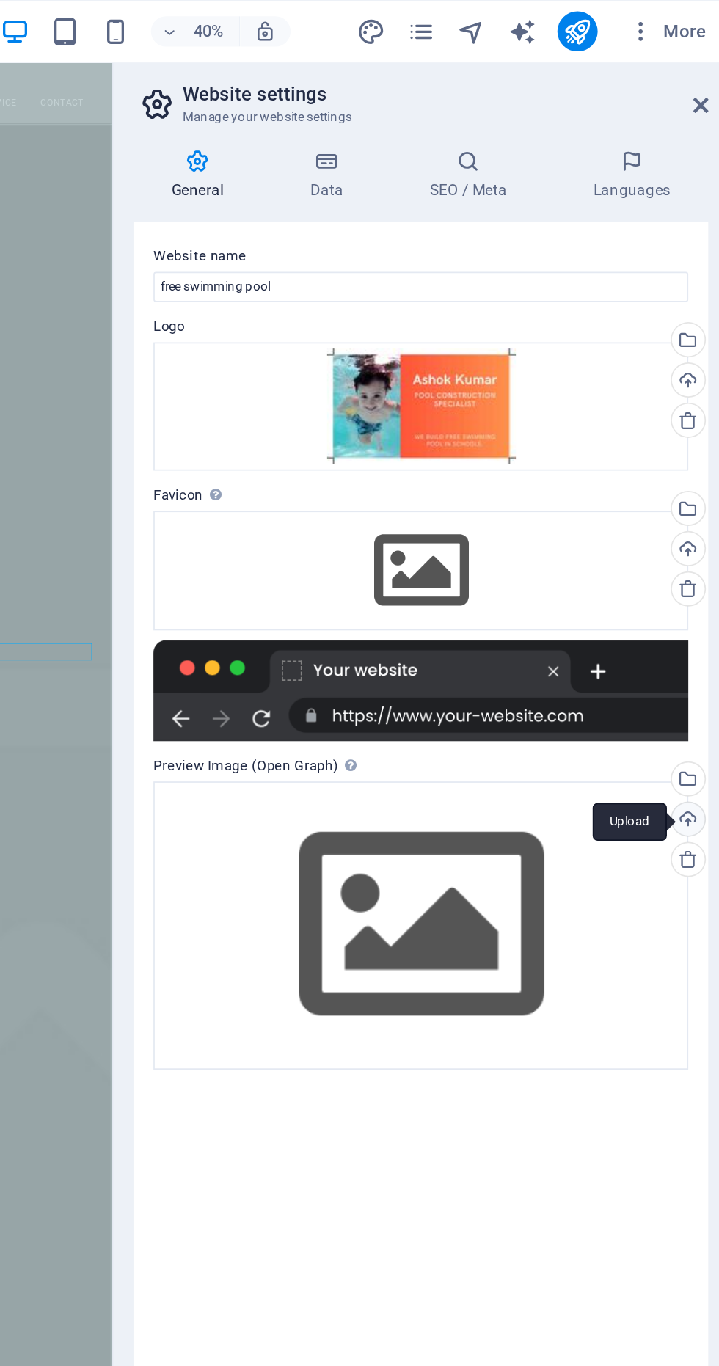
click at [701, 476] on div "Upload" at bounding box center [694, 479] width 22 height 22
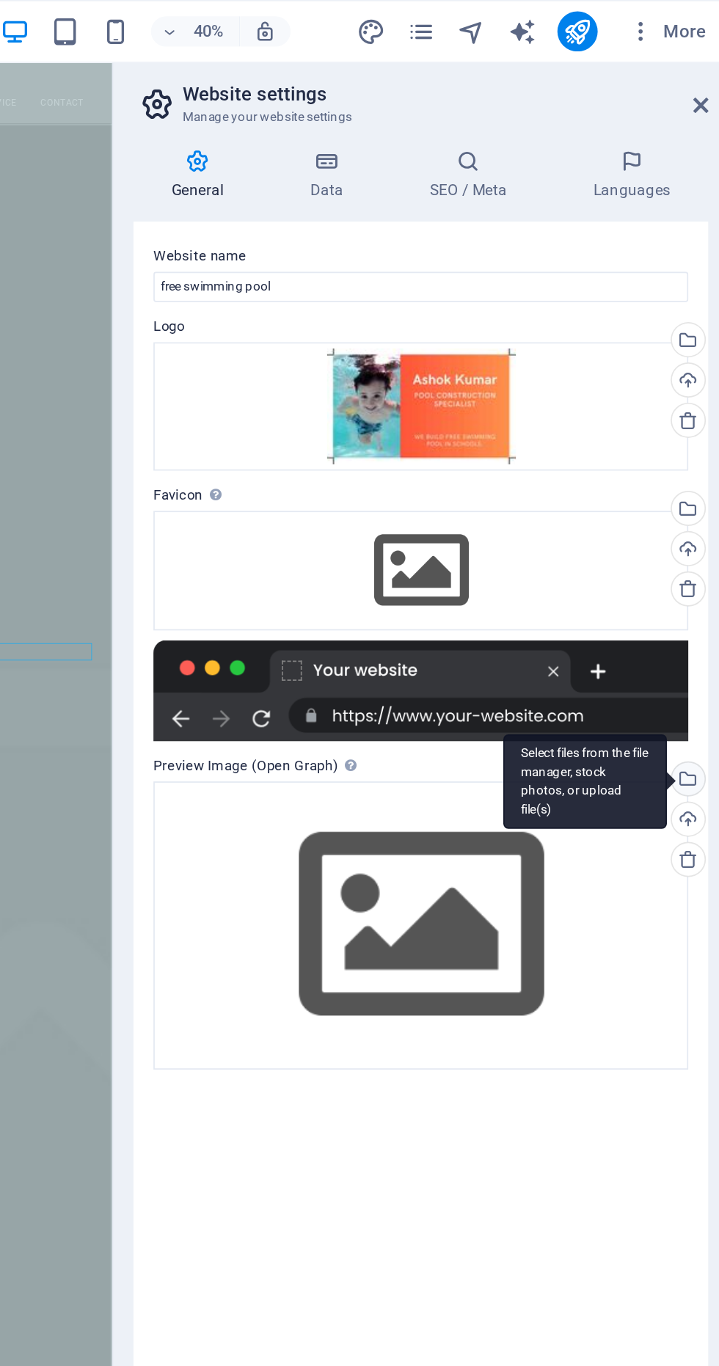
click at [700, 450] on div "Select files from the file manager, stock photos, or upload file(s)" at bounding box center [694, 456] width 22 height 22
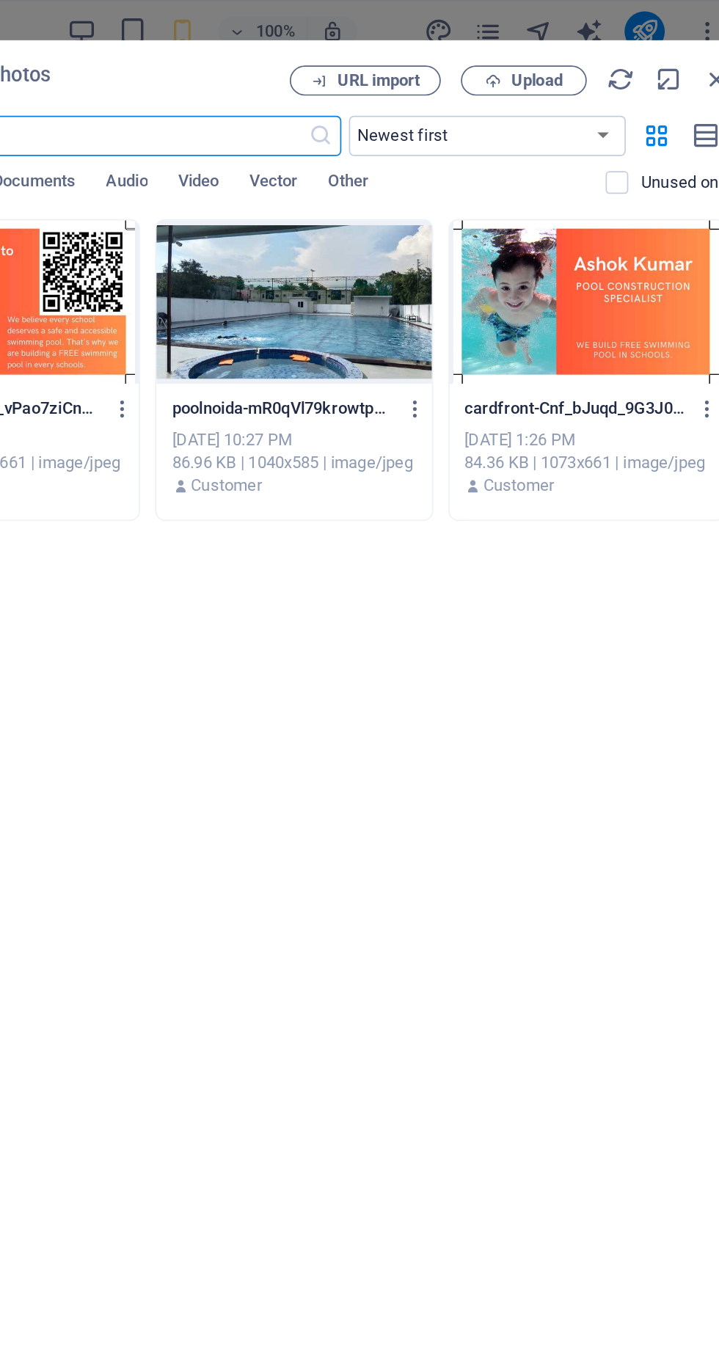
click at [555, 186] on div at bounding box center [597, 175] width 160 height 95
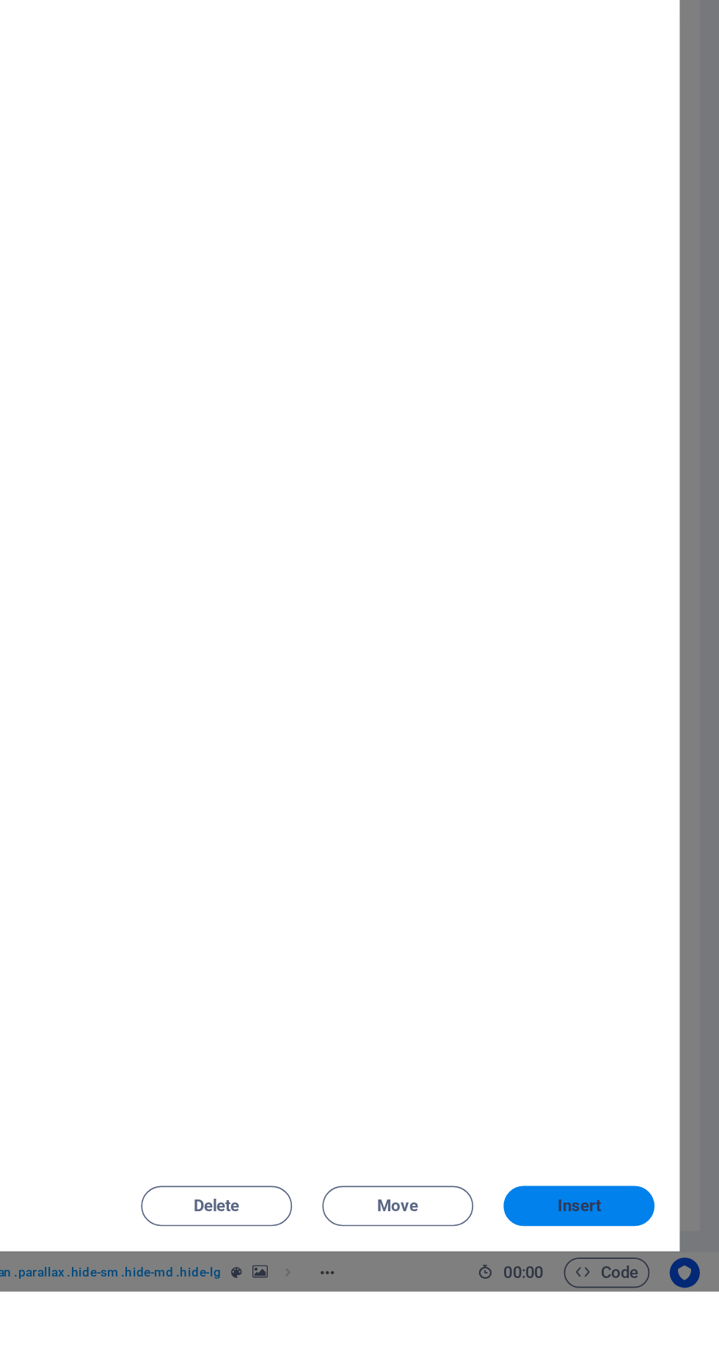
click at [649, 1321] on span "Insert" at bounding box center [637, 1316] width 26 height 9
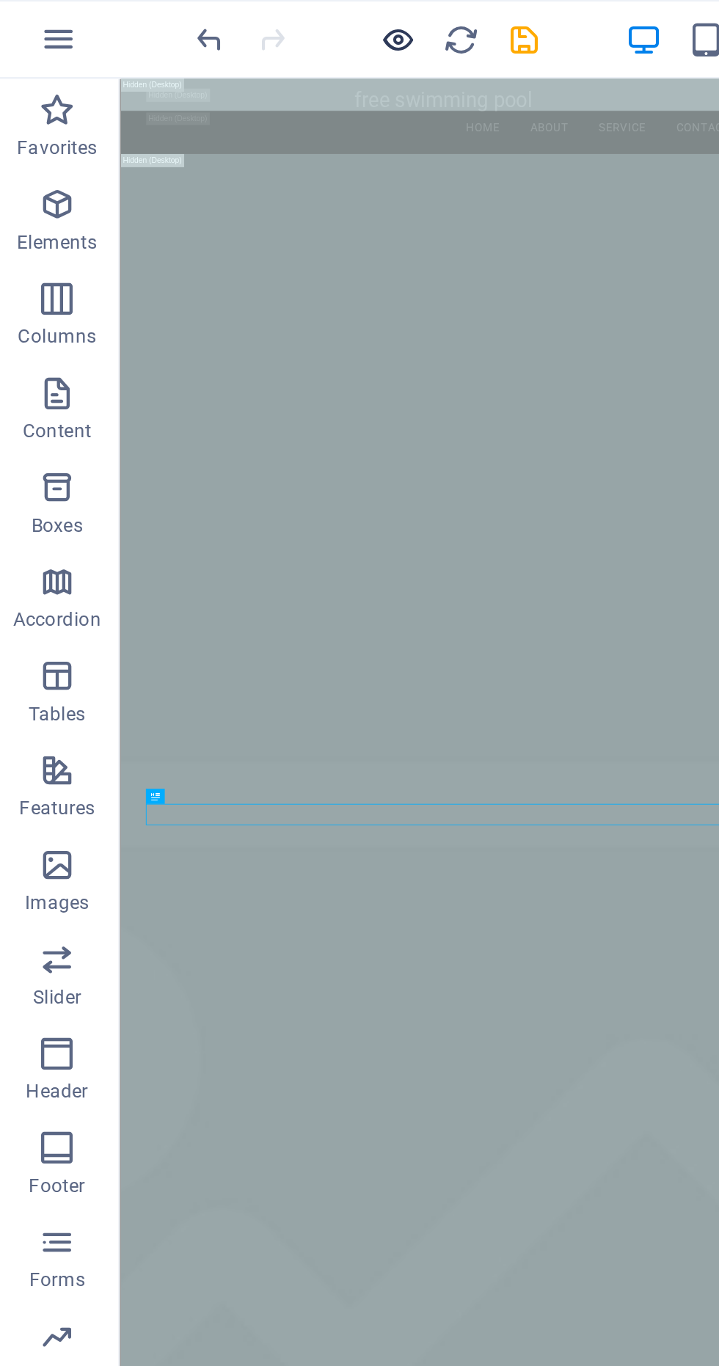
click at [183, 19] on icon "button" at bounding box center [188, 18] width 17 height 17
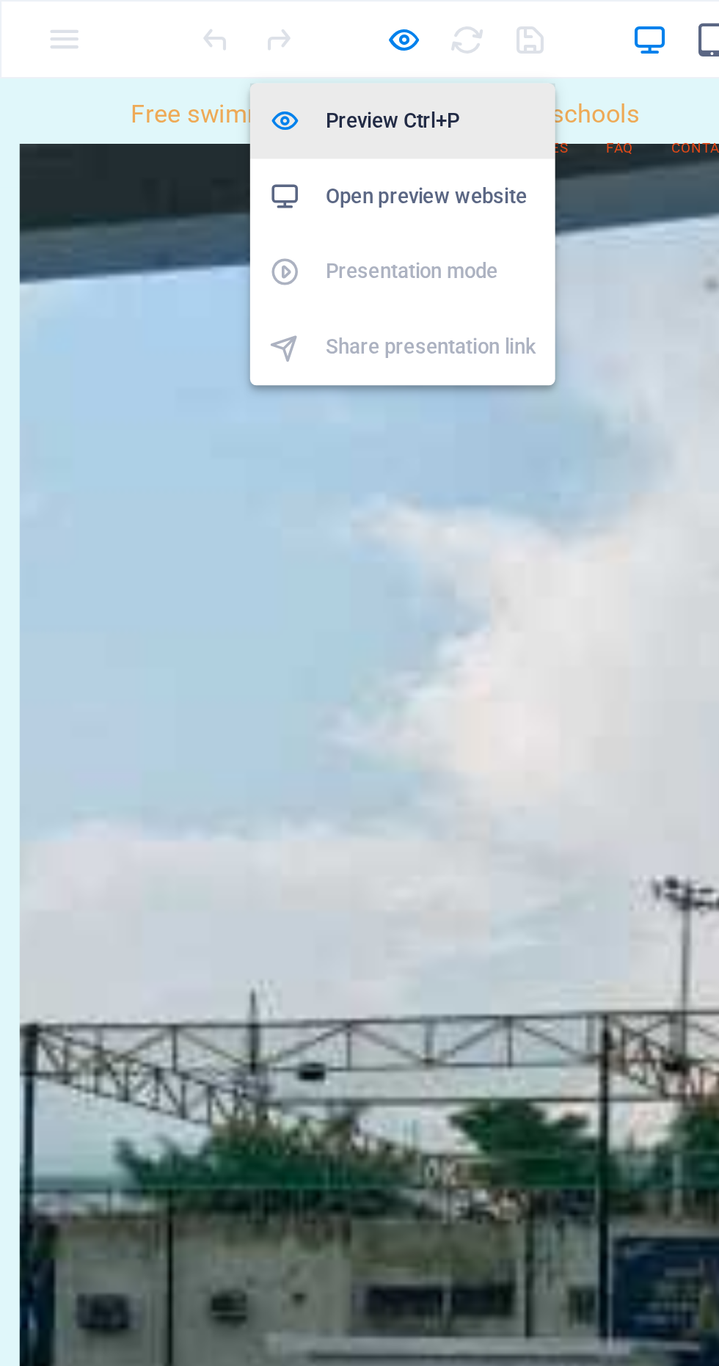
click at [189, 51] on h6 "Preview Ctrl+P" at bounding box center [201, 57] width 98 height 18
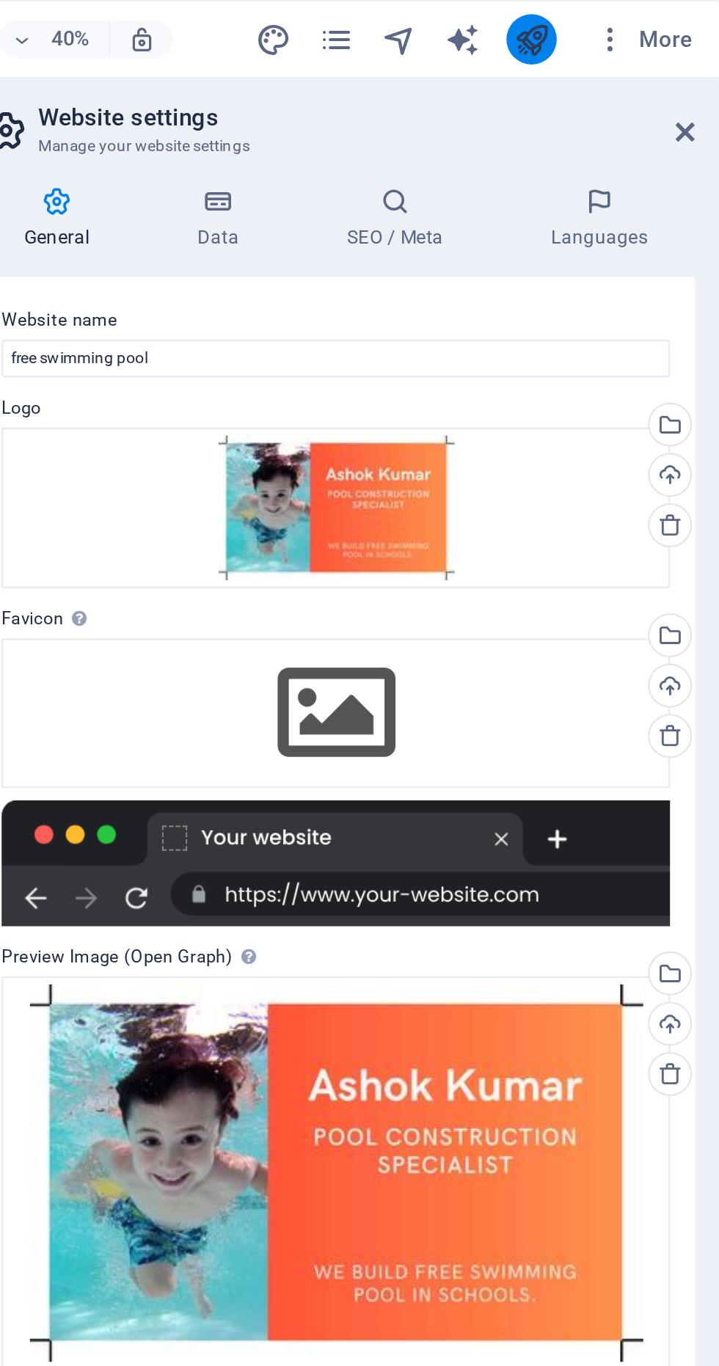
click at [634, 15] on icon "publish" at bounding box center [630, 18] width 17 height 17
